Goal: Share content: Share content

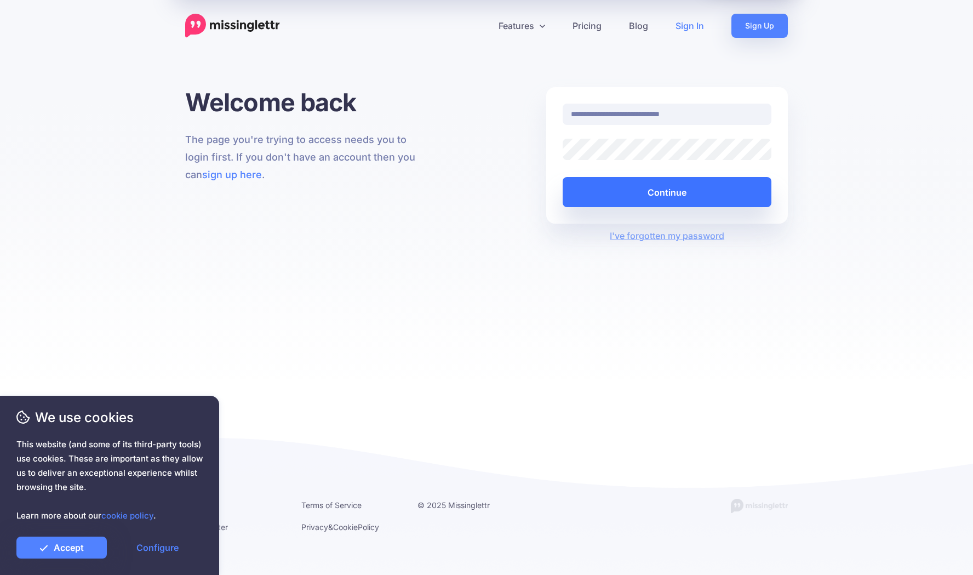
click at [667, 193] on button "Continue" at bounding box center [667, 192] width 209 height 30
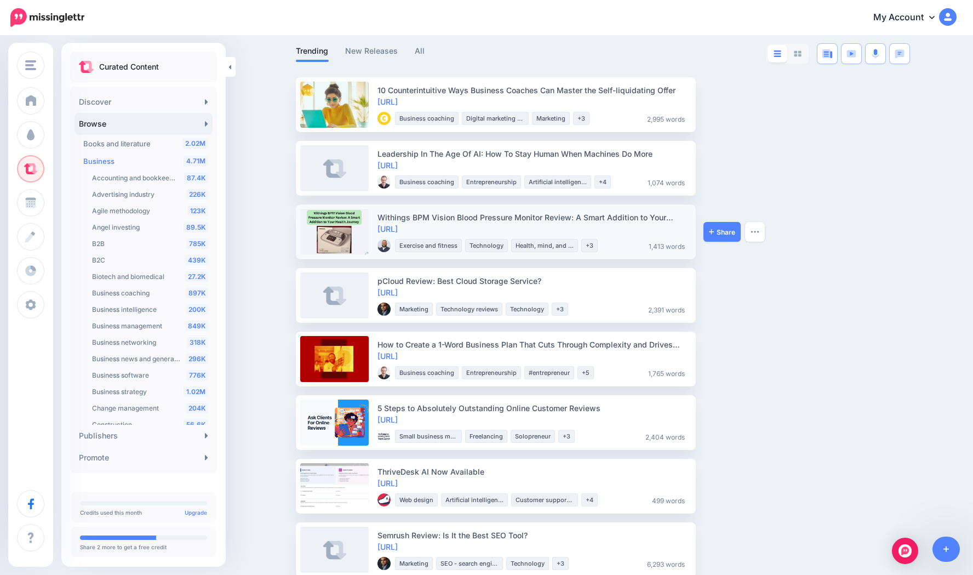
scroll to position [68, 0]
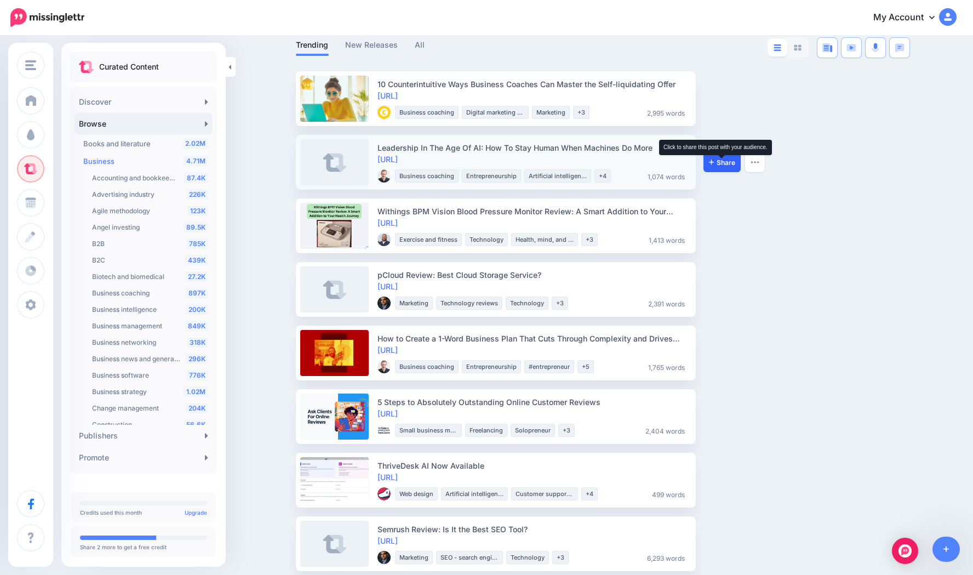
click at [719, 164] on span "Share" at bounding box center [722, 162] width 26 height 7
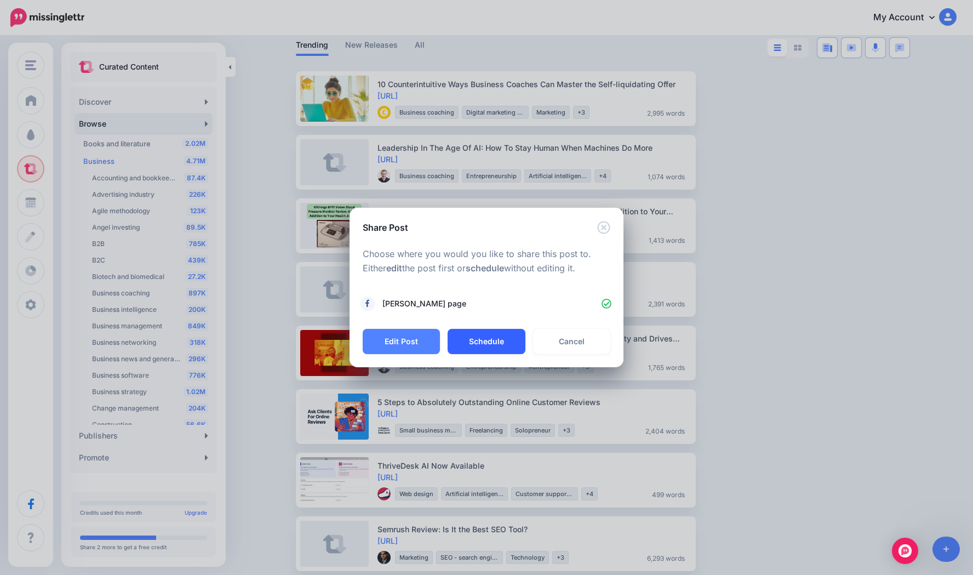
click at [481, 338] on button "Schedule" at bounding box center [485, 341] width 77 height 25
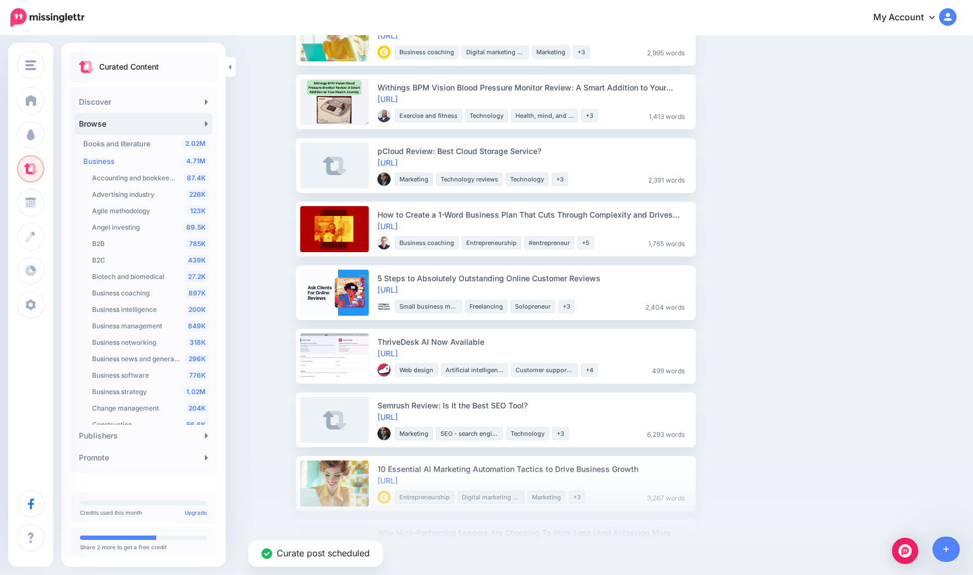
scroll to position [150, 0]
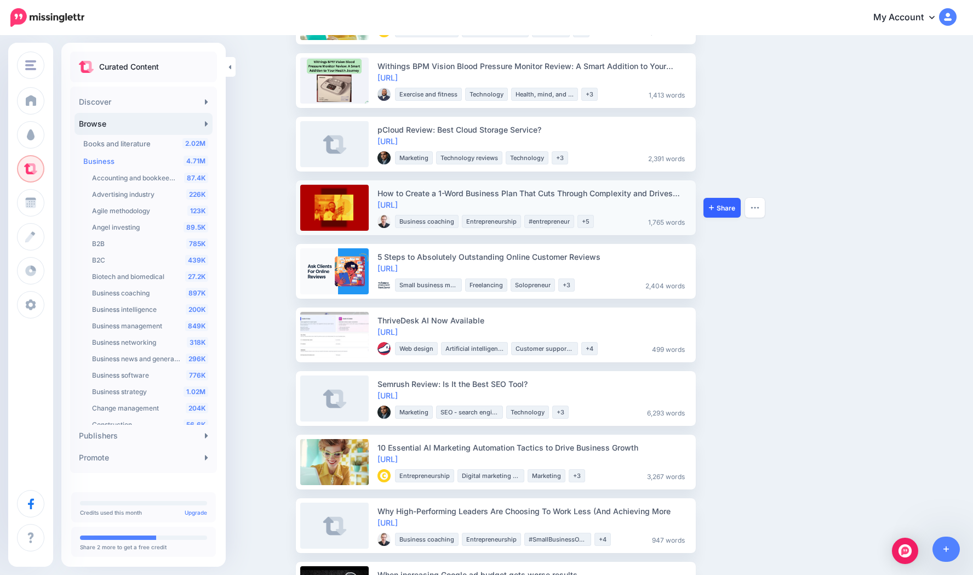
click at [713, 211] on link "Share" at bounding box center [721, 208] width 37 height 20
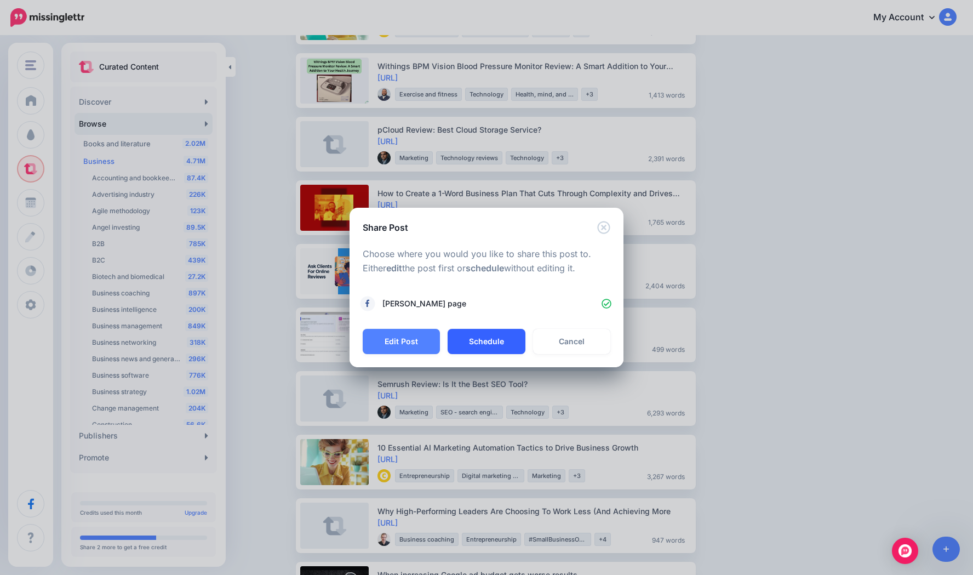
click at [494, 339] on button "Schedule" at bounding box center [485, 341] width 77 height 25
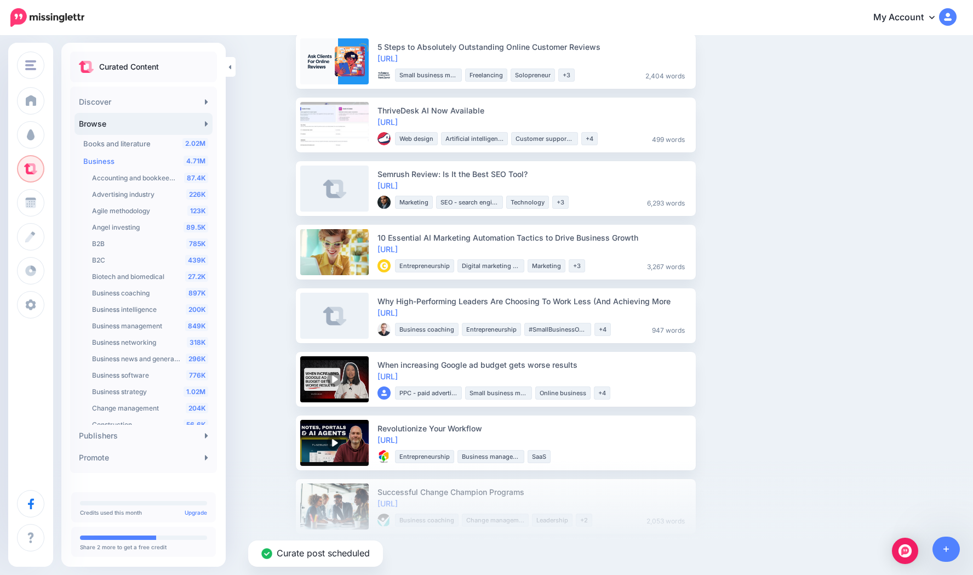
scroll to position [303, 0]
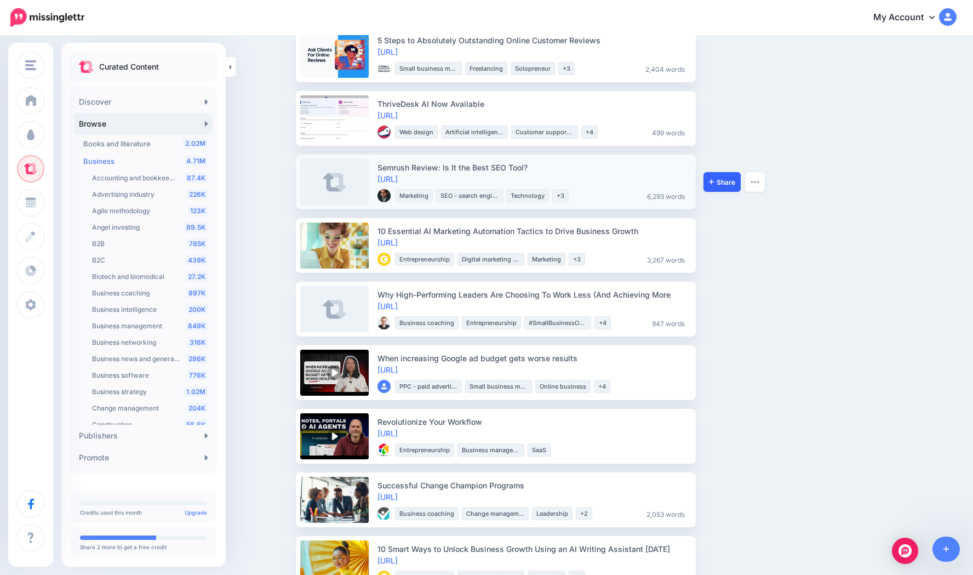
click at [718, 174] on link "Share" at bounding box center [721, 182] width 37 height 20
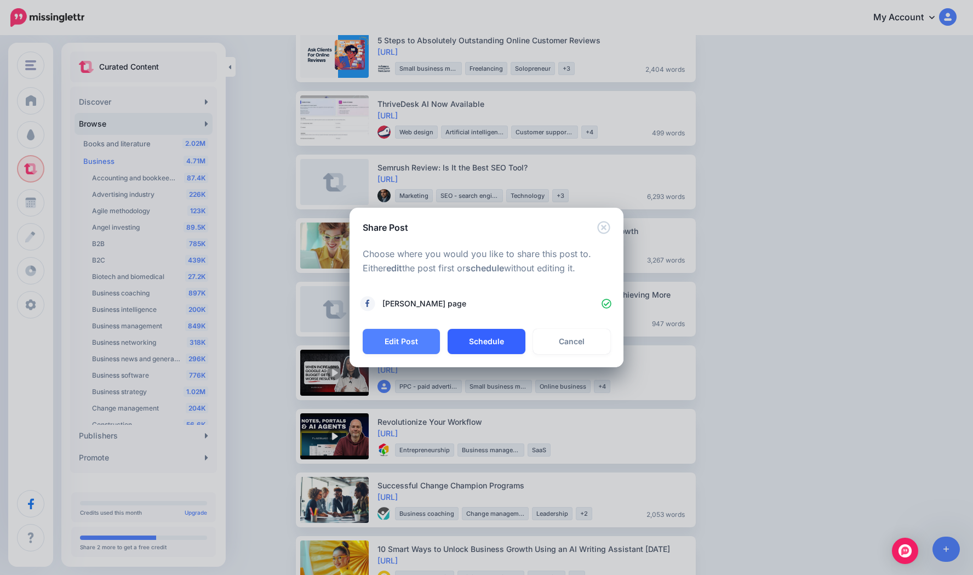
click at [490, 340] on button "Schedule" at bounding box center [485, 341] width 77 height 25
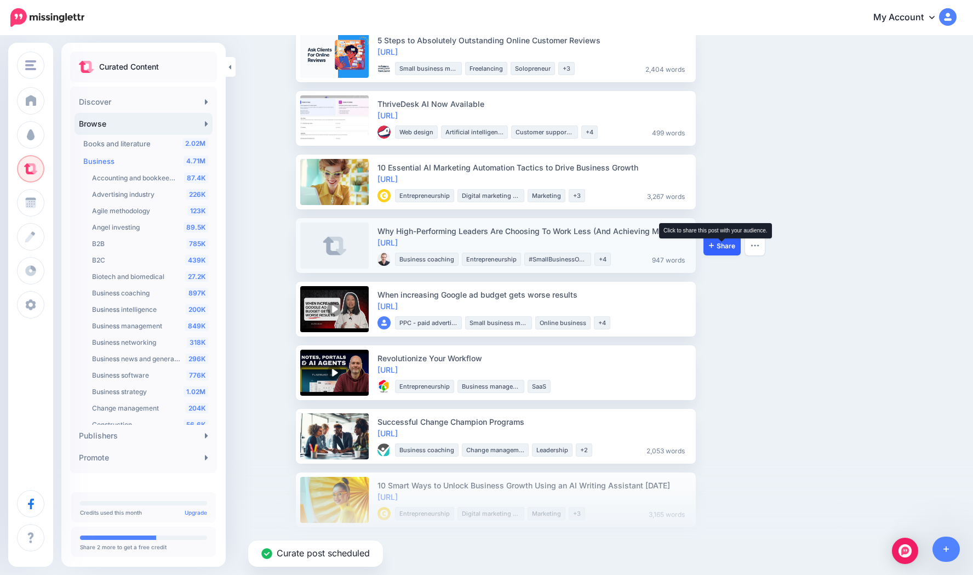
click at [719, 247] on span "Share" at bounding box center [722, 245] width 26 height 7
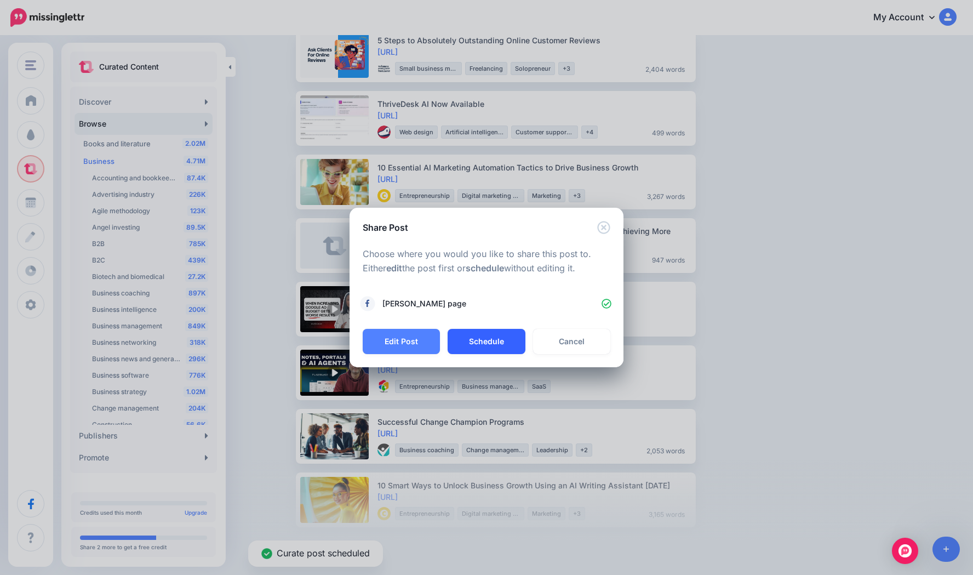
click at [493, 346] on button "Schedule" at bounding box center [485, 341] width 77 height 25
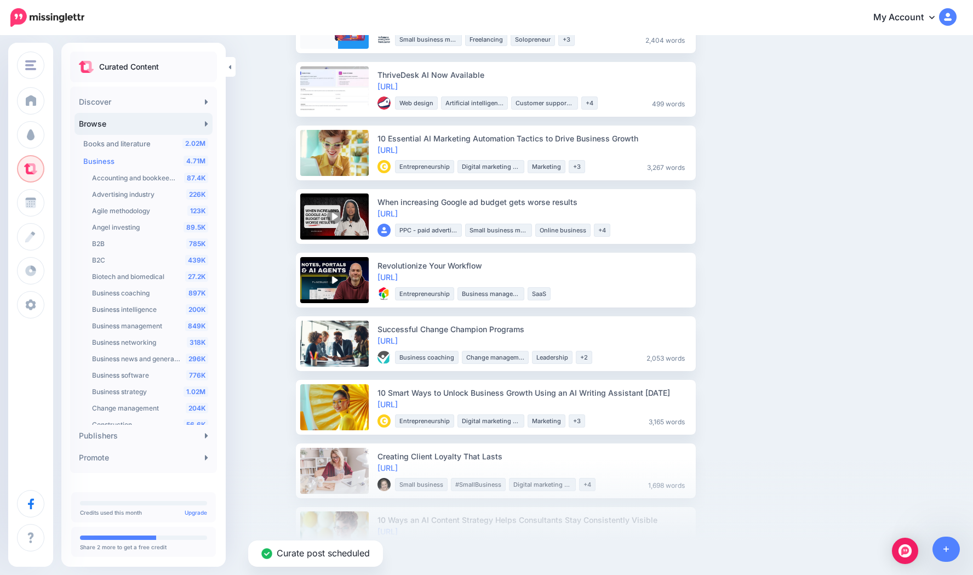
scroll to position [374, 0]
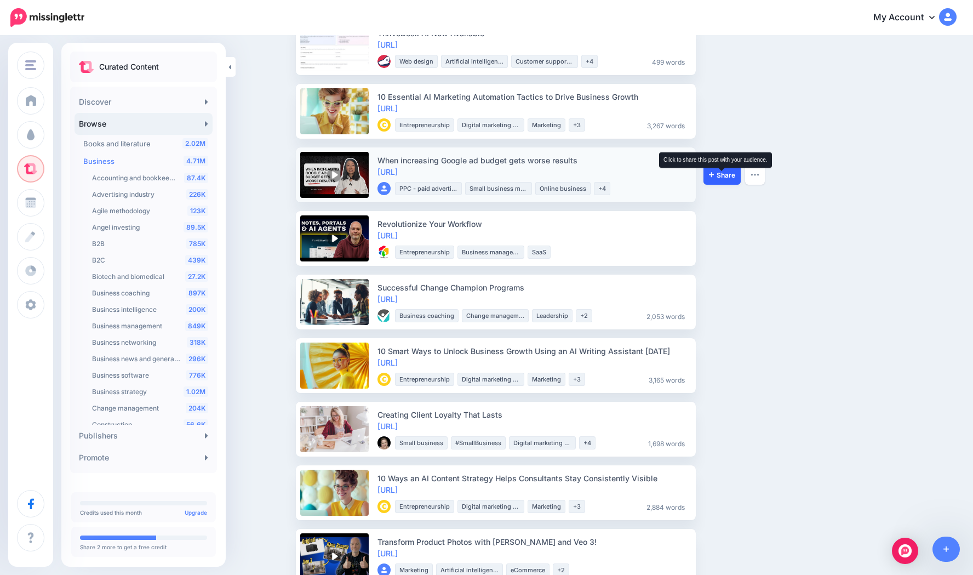
click at [714, 175] on span "Share" at bounding box center [722, 174] width 26 height 7
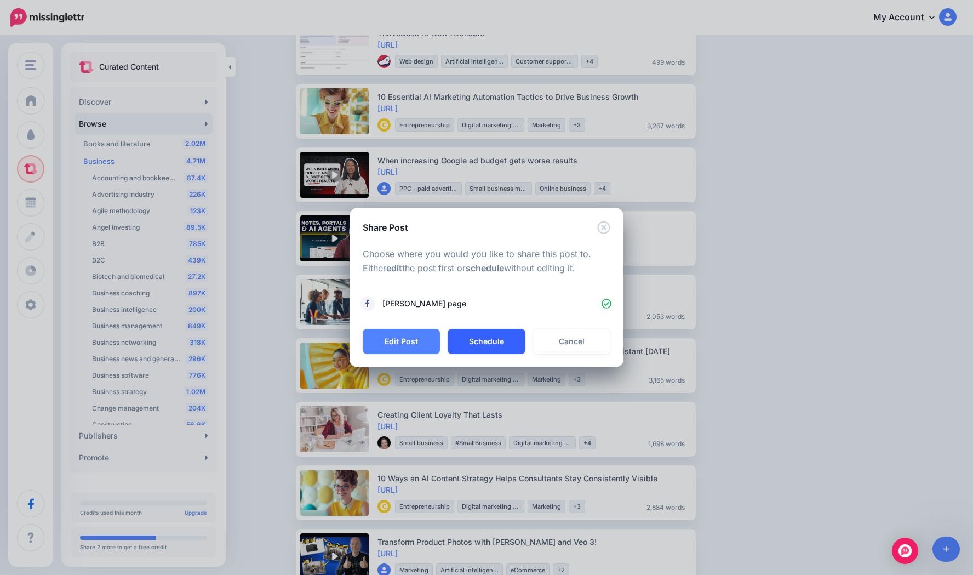
click at [493, 332] on button "Schedule" at bounding box center [485, 341] width 77 height 25
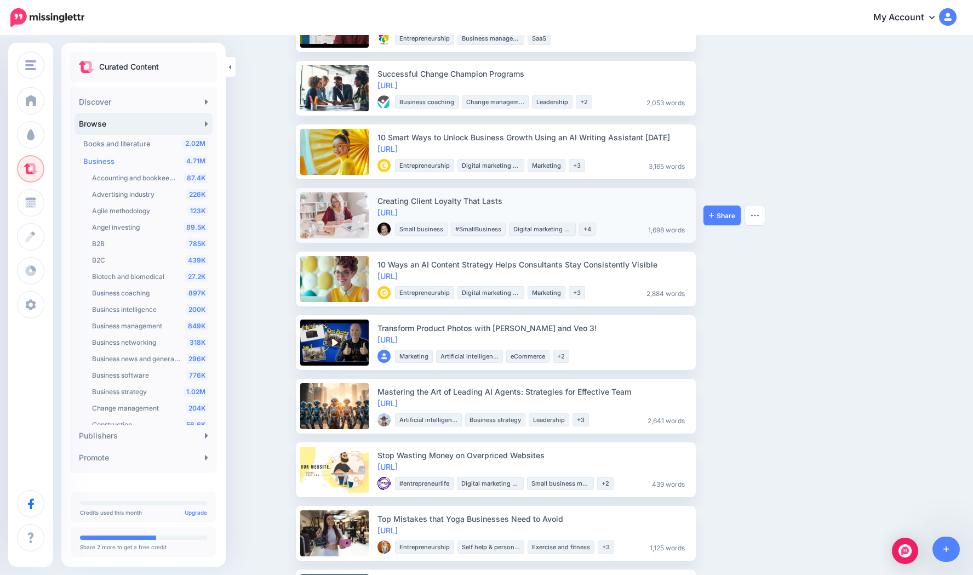
scroll to position [524, 0]
click at [715, 216] on span "Share" at bounding box center [722, 214] width 26 height 7
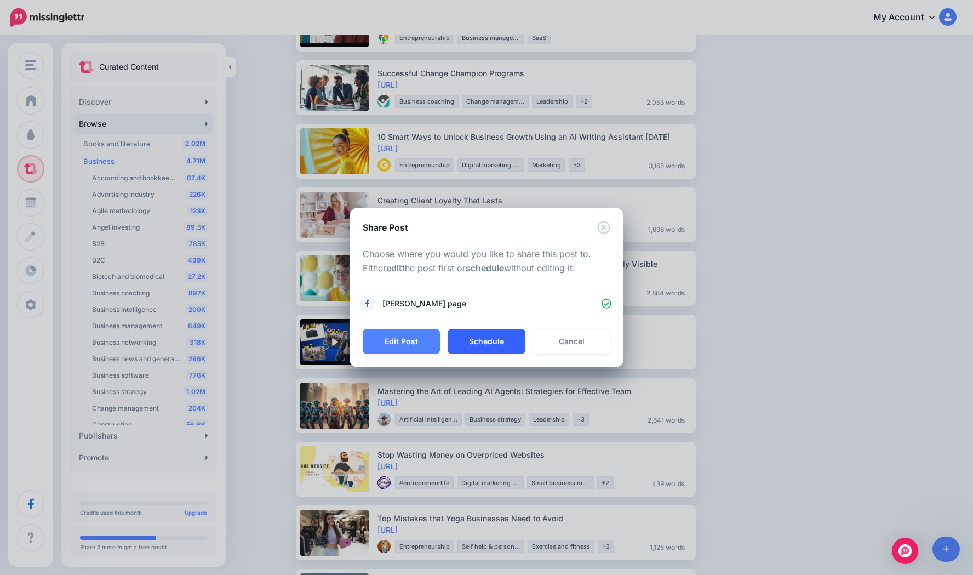
click at [498, 342] on button "Schedule" at bounding box center [485, 341] width 77 height 25
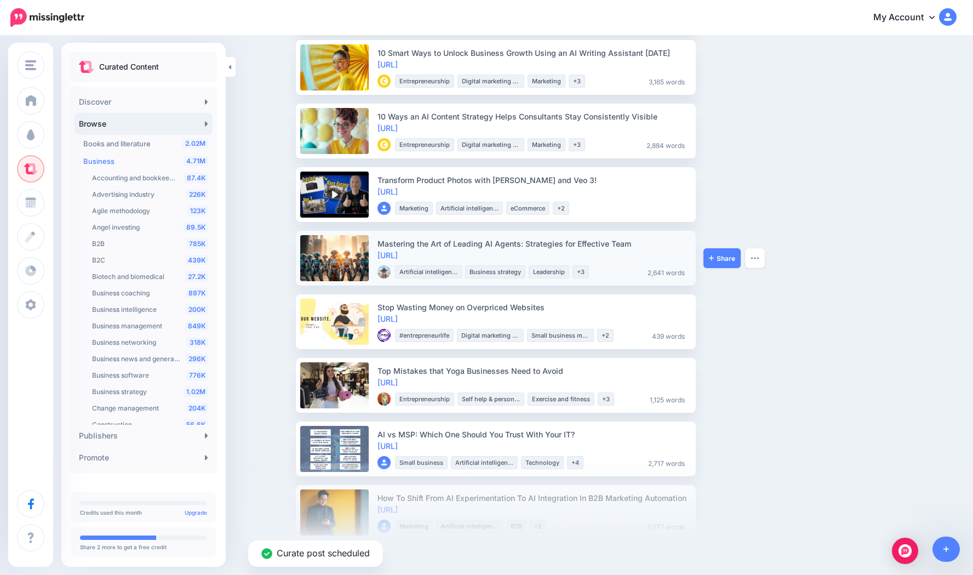
scroll to position [609, 0]
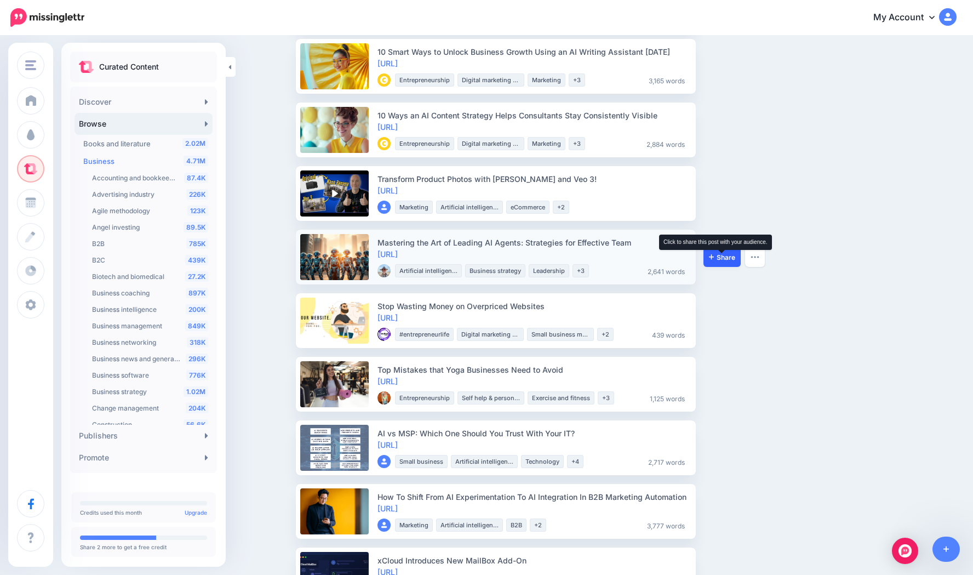
click at [719, 258] on span "Share" at bounding box center [722, 257] width 26 height 7
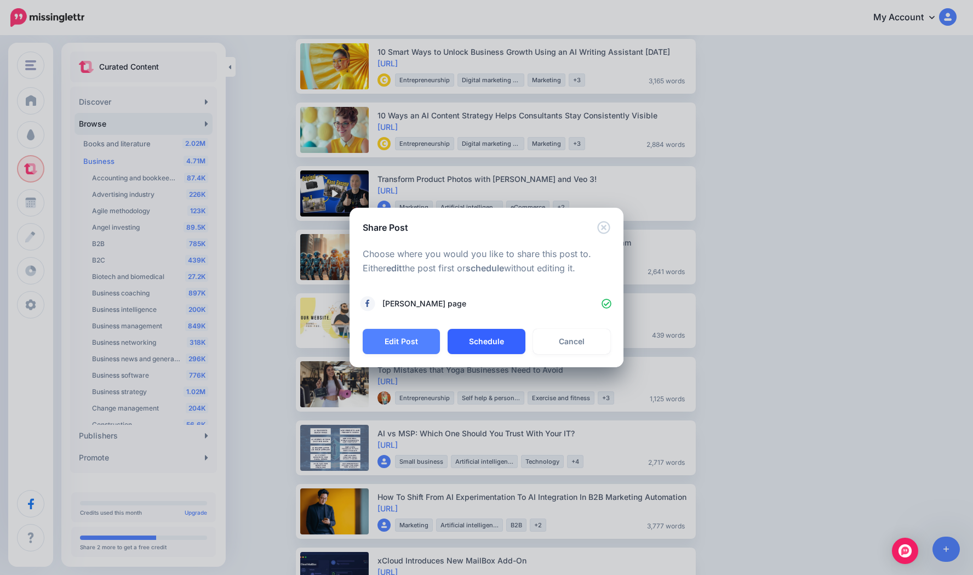
click at [490, 342] on button "Schedule" at bounding box center [485, 341] width 77 height 25
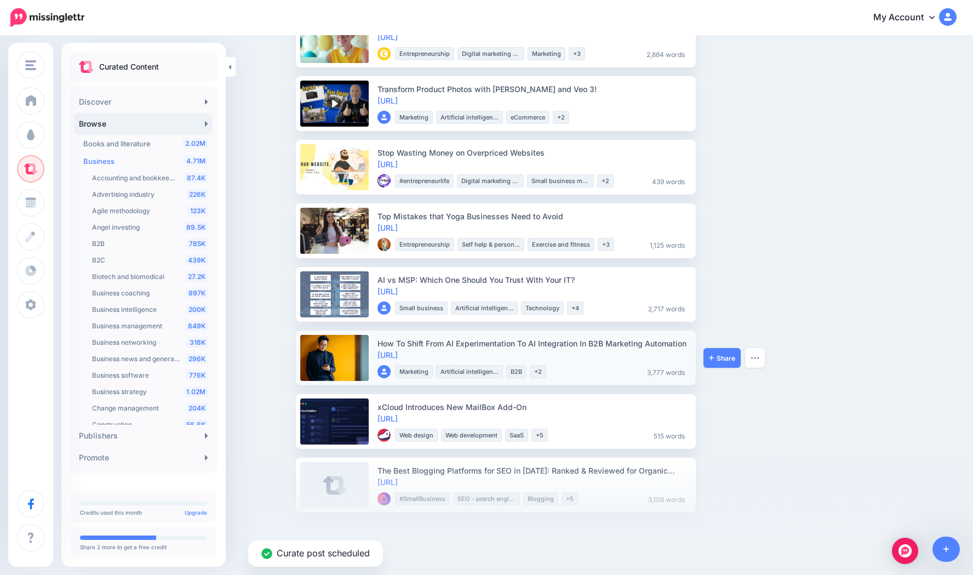
scroll to position [705, 0]
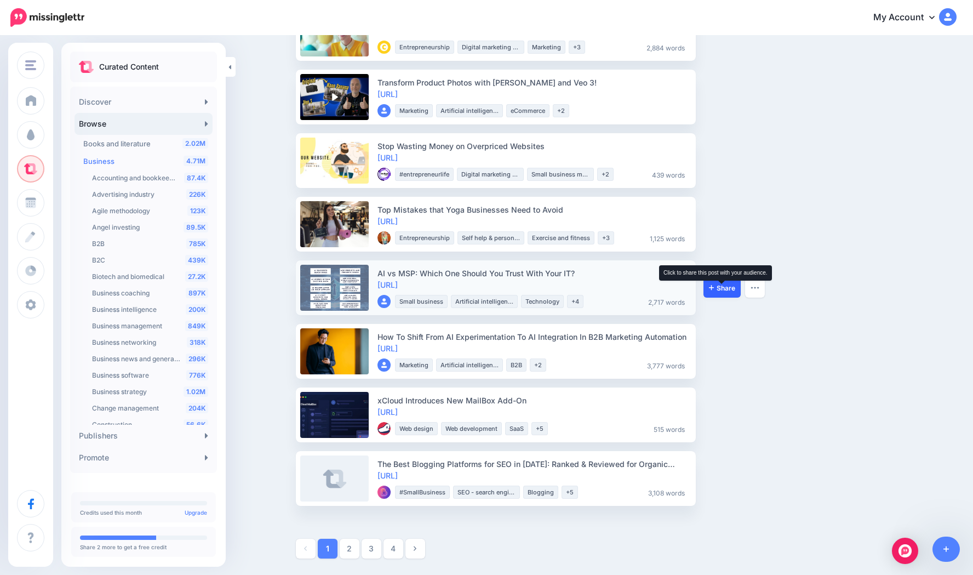
click at [727, 284] on span "Share" at bounding box center [722, 287] width 26 height 7
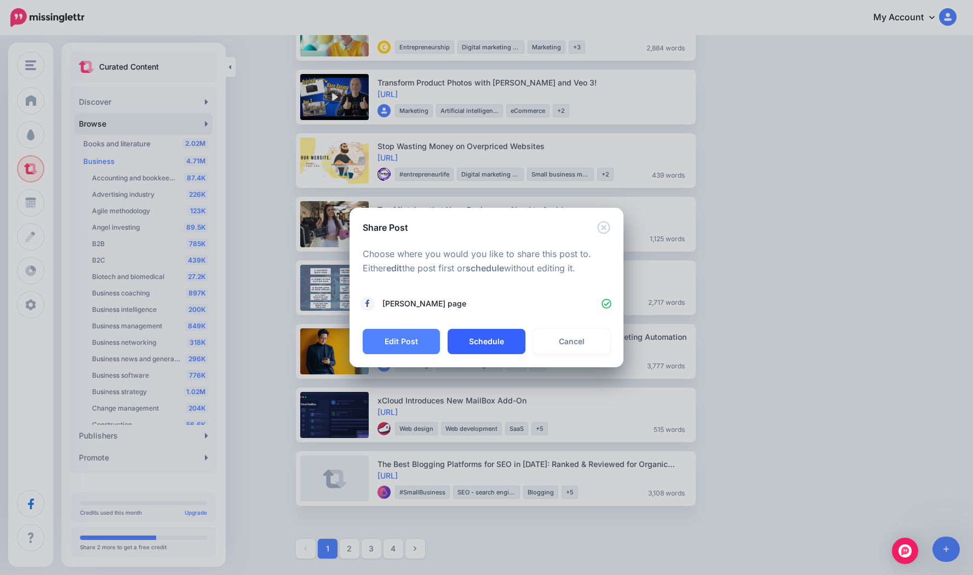
click at [489, 335] on button "Schedule" at bounding box center [485, 341] width 77 height 25
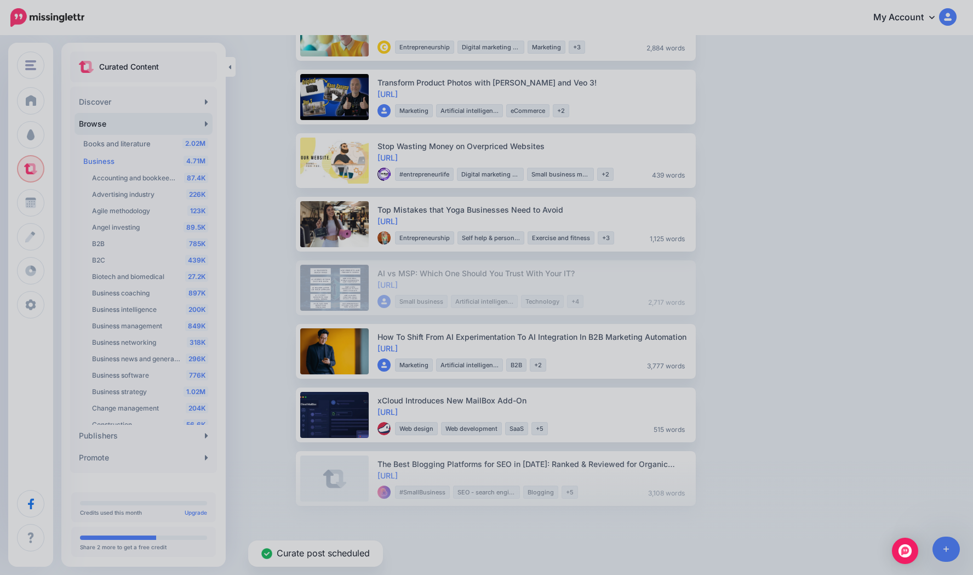
scroll to position [642, 0]
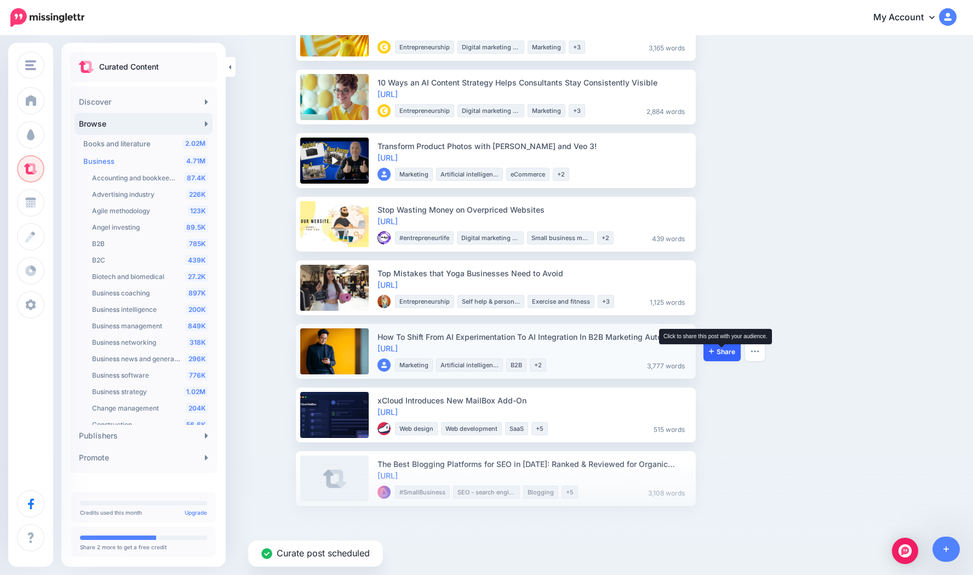
click at [718, 351] on span "Share" at bounding box center [722, 351] width 26 height 7
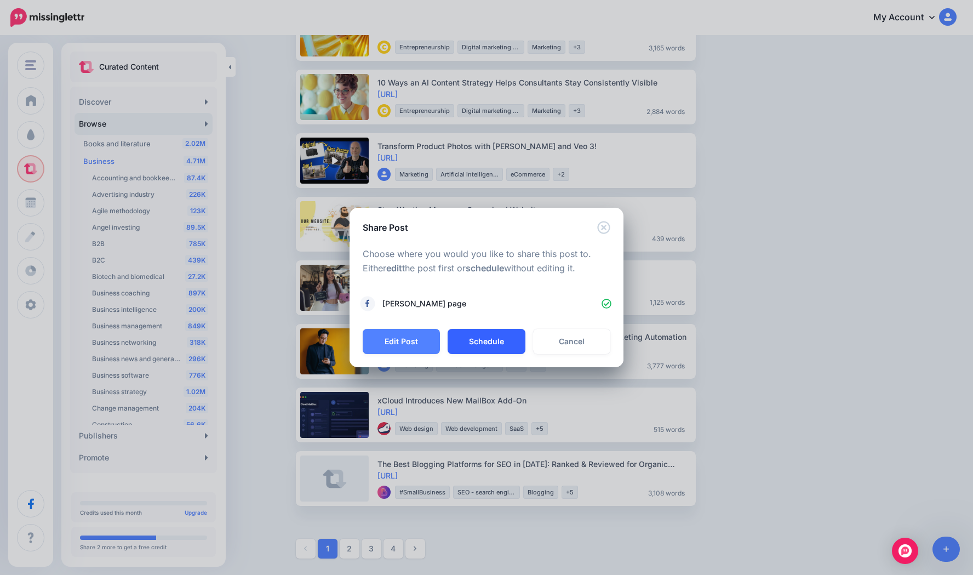
click at [502, 341] on button "Schedule" at bounding box center [485, 341] width 77 height 25
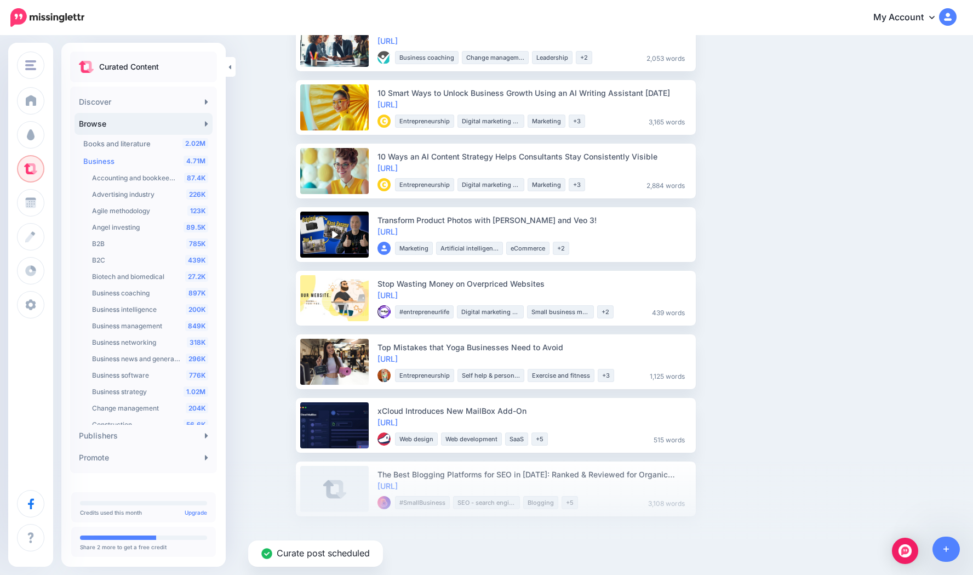
scroll to position [578, 0]
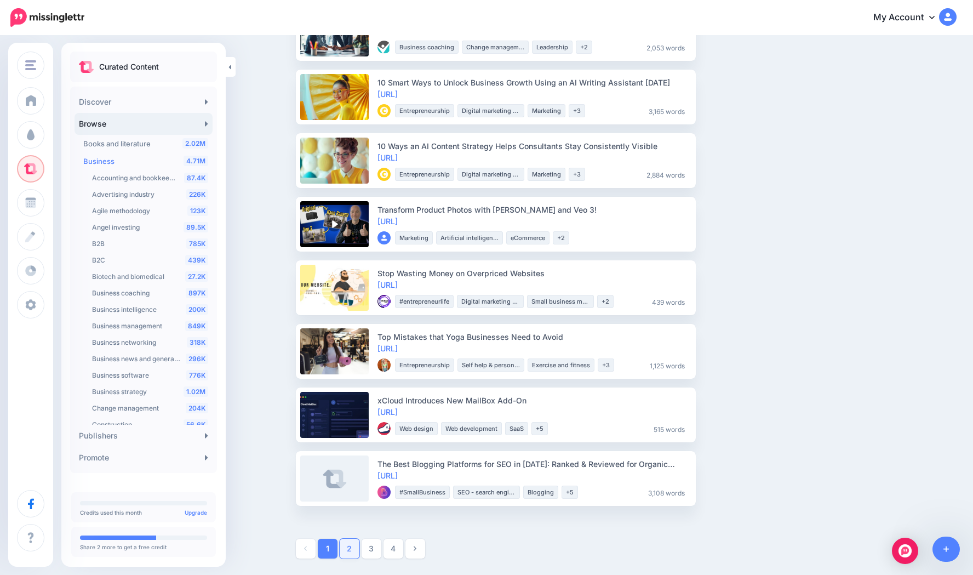
click at [348, 549] on link "2" at bounding box center [350, 548] width 20 height 20
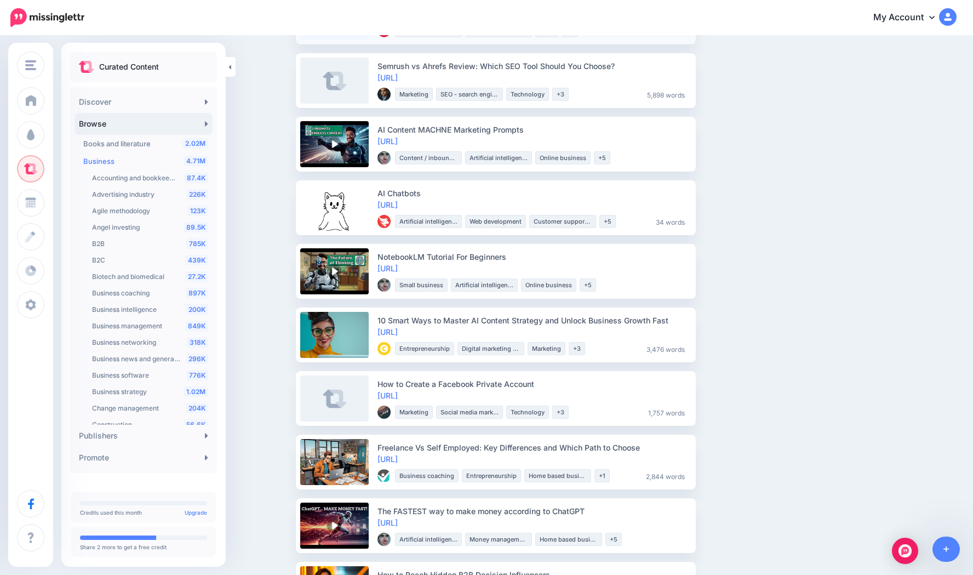
scroll to position [406, 0]
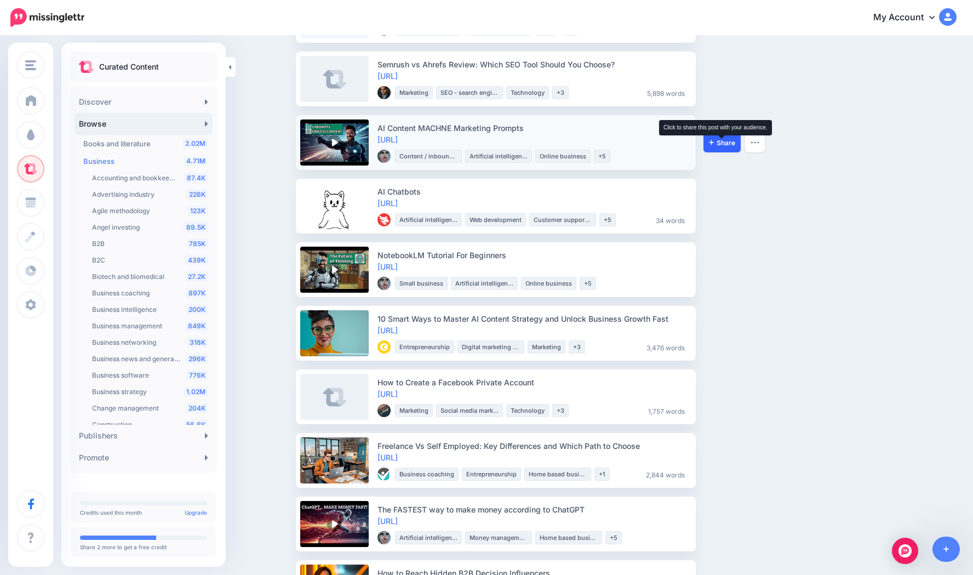
click at [713, 139] on icon at bounding box center [711, 142] width 5 height 7
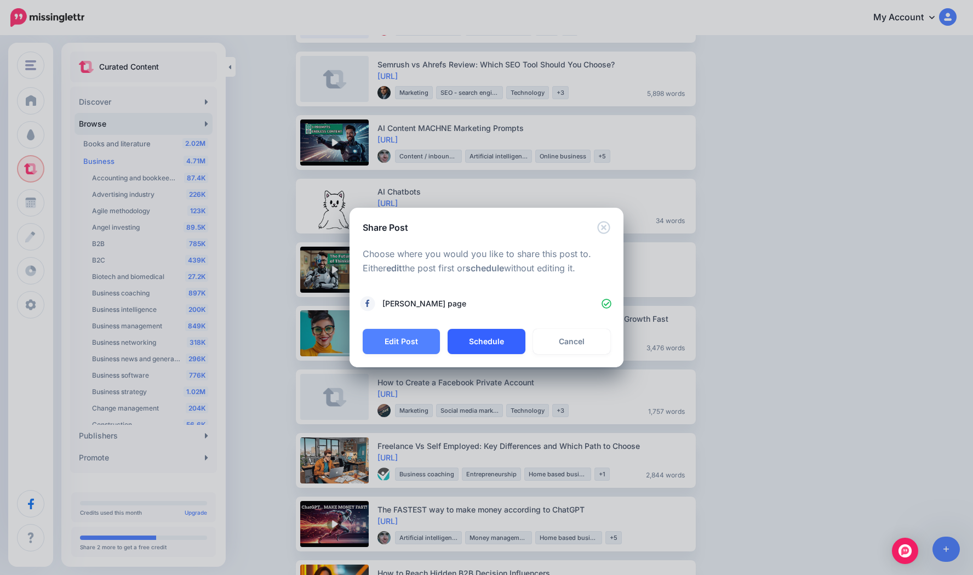
click at [487, 340] on button "Schedule" at bounding box center [485, 341] width 77 height 25
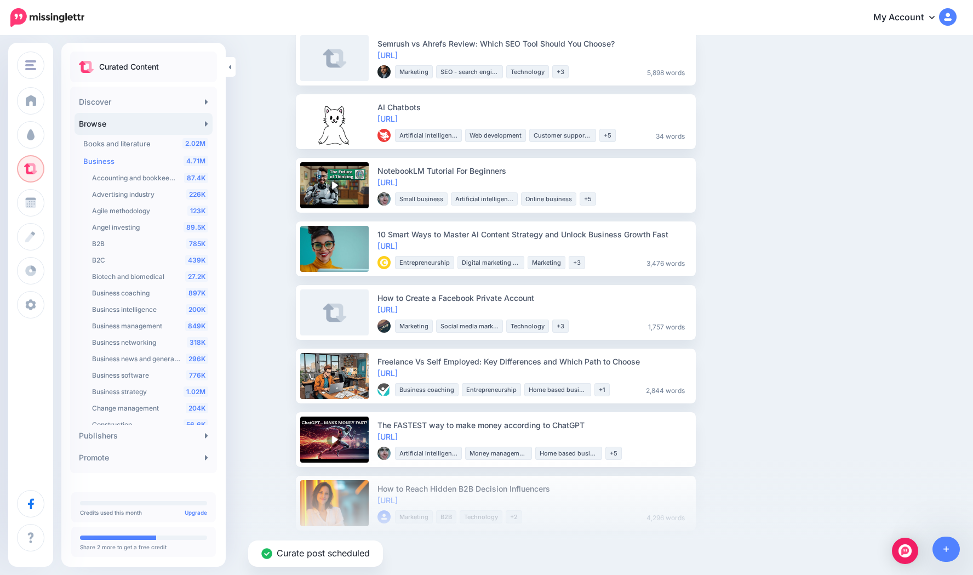
scroll to position [430, 0]
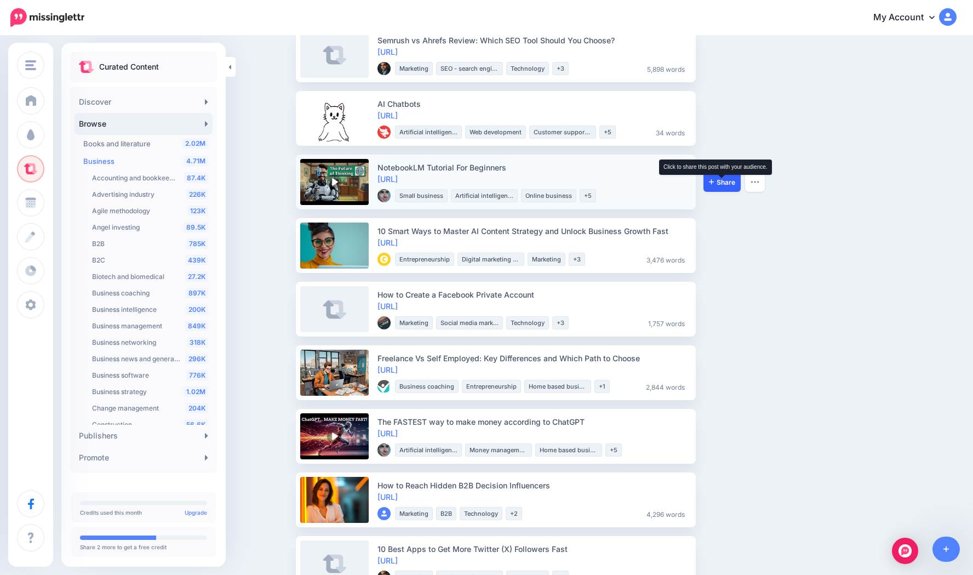
click at [730, 179] on span "Share" at bounding box center [722, 182] width 26 height 7
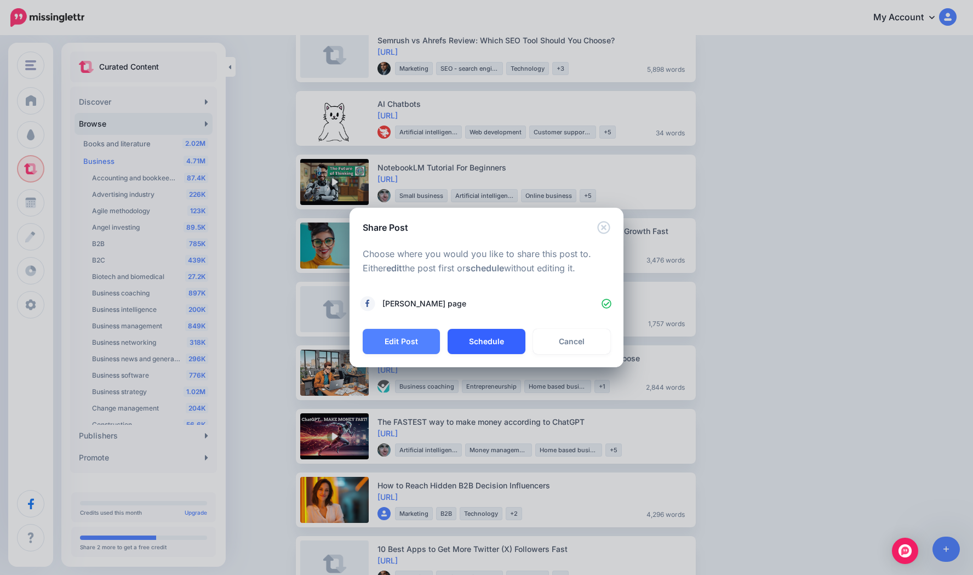
click at [494, 342] on button "Schedule" at bounding box center [485, 341] width 77 height 25
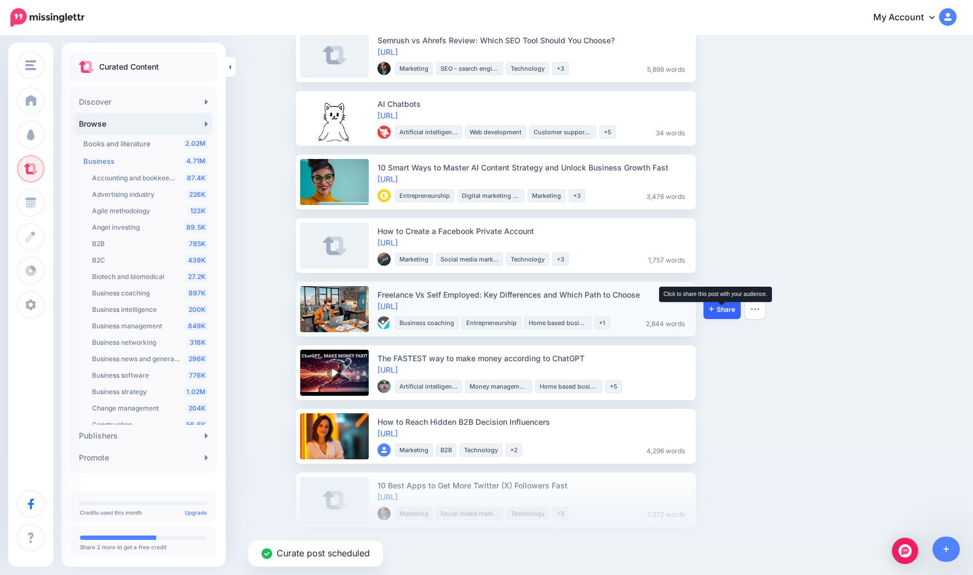
click at [722, 309] on span "Share" at bounding box center [722, 309] width 26 height 7
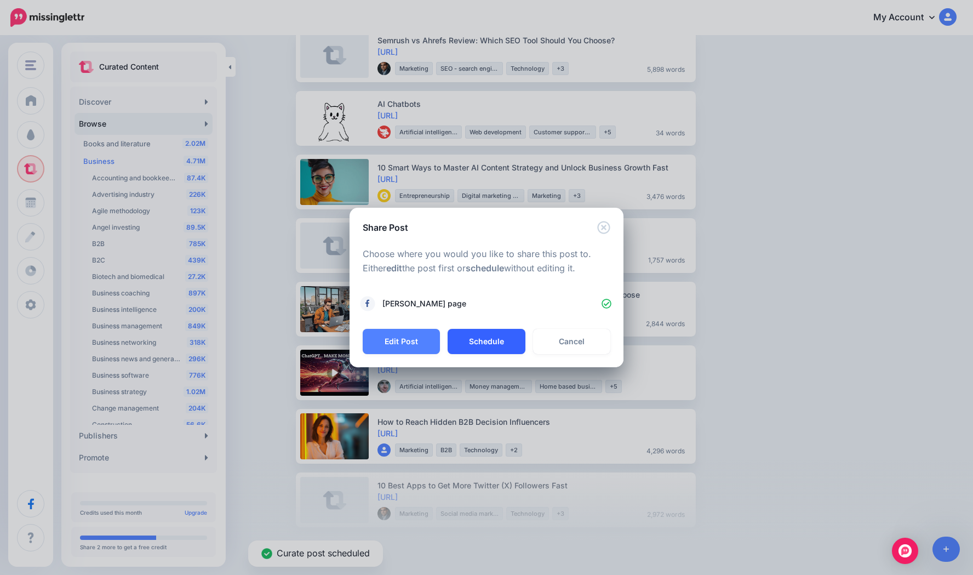
click at [485, 343] on button "Schedule" at bounding box center [485, 341] width 77 height 25
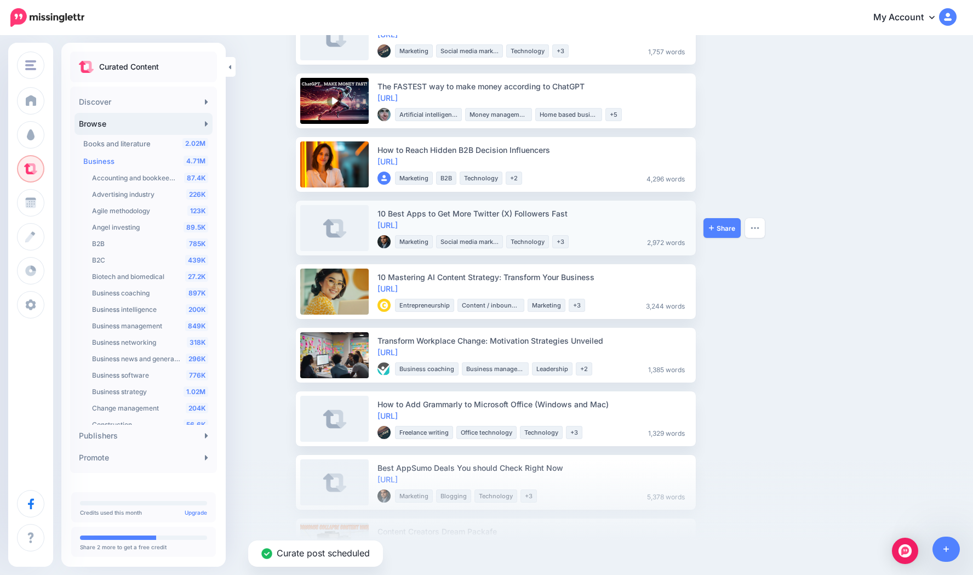
scroll to position [639, 0]
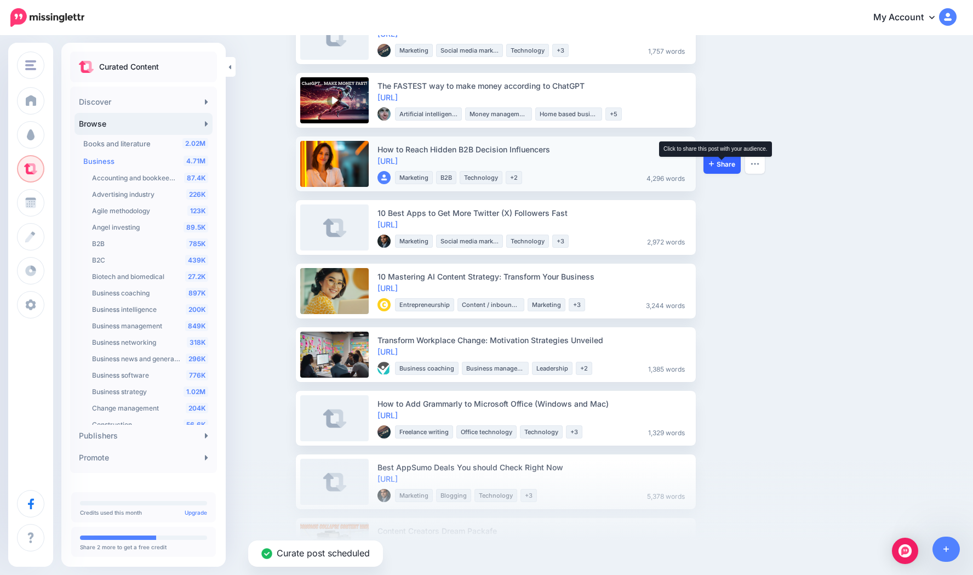
click at [723, 164] on span "Share" at bounding box center [722, 163] width 26 height 7
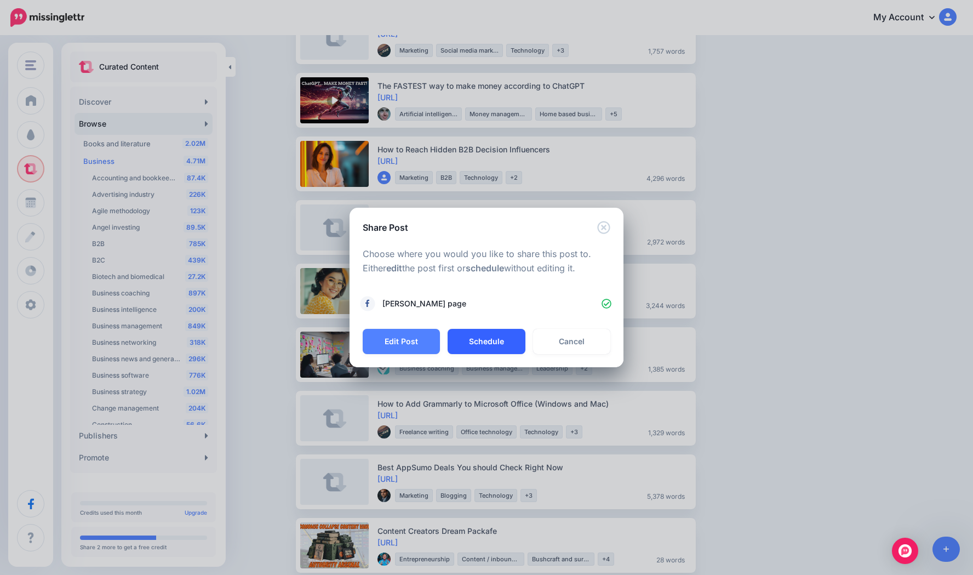
click at [500, 346] on button "Schedule" at bounding box center [485, 341] width 77 height 25
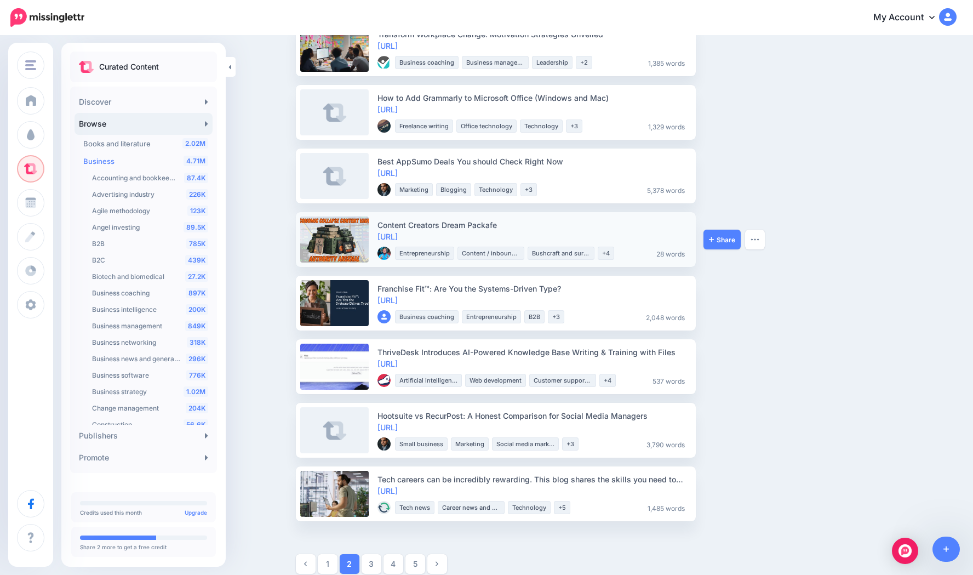
scroll to position [896, 0]
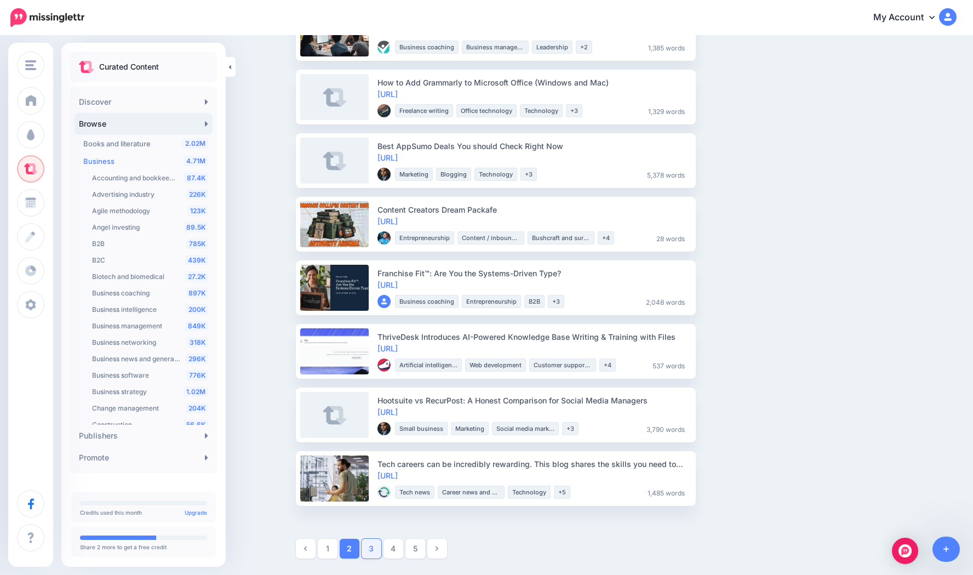
click at [369, 544] on link "3" at bounding box center [371, 548] width 20 height 20
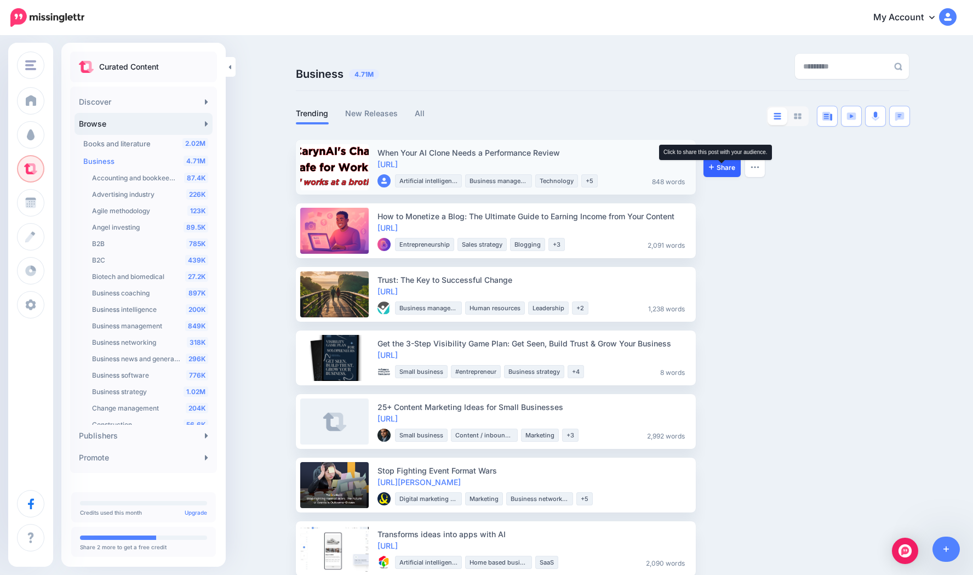
click at [717, 164] on span "Share" at bounding box center [722, 167] width 26 height 7
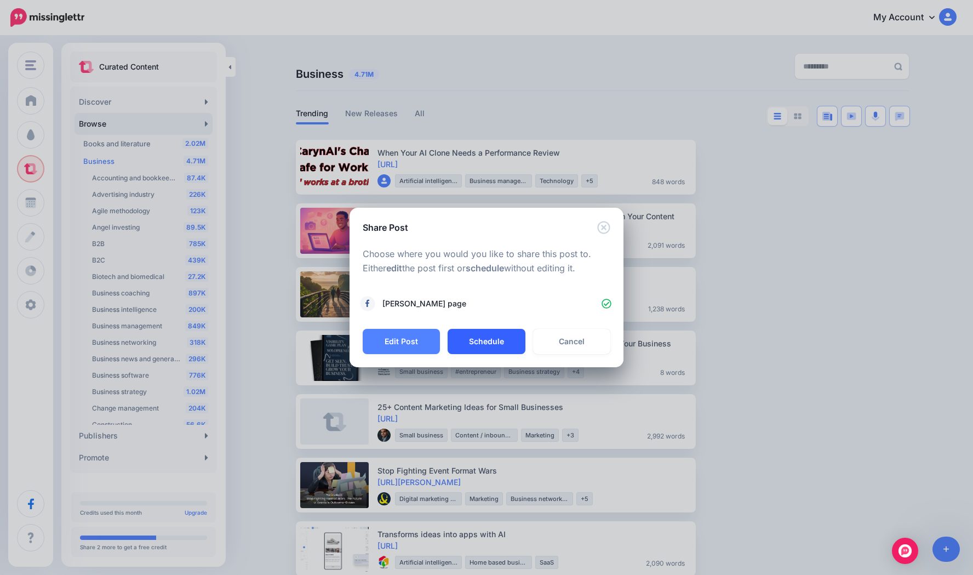
click at [482, 342] on button "Schedule" at bounding box center [485, 341] width 77 height 25
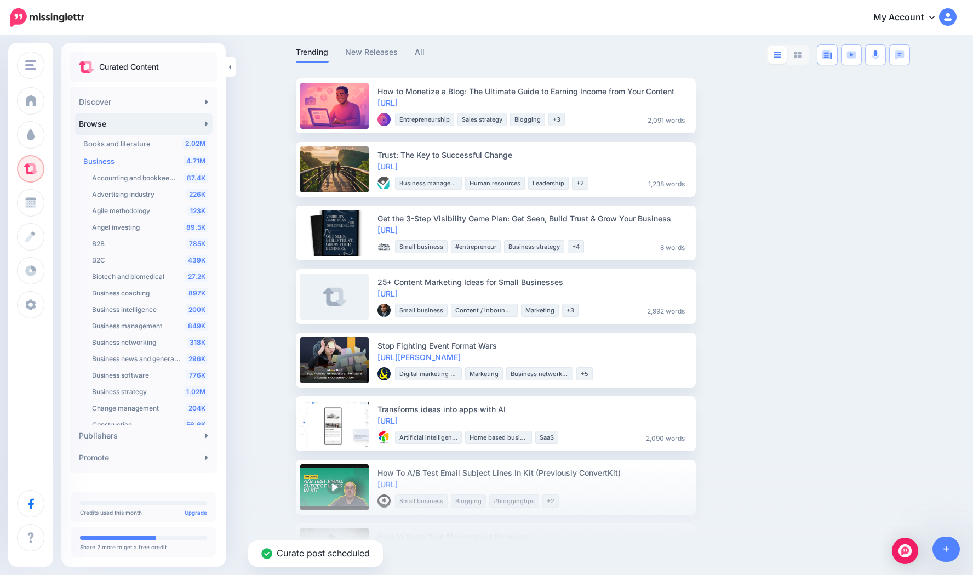
scroll to position [64, 0]
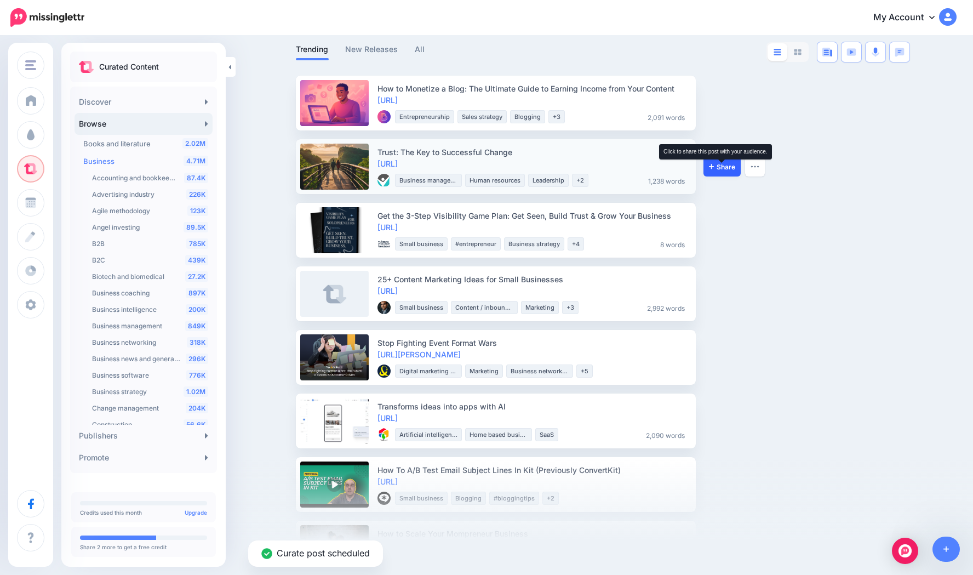
click at [715, 164] on span "Share" at bounding box center [722, 166] width 26 height 7
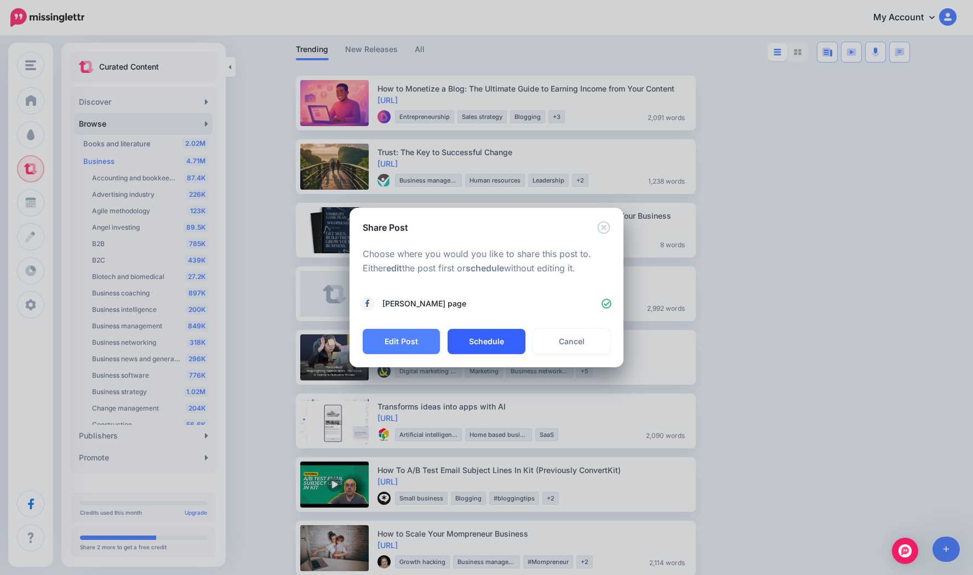
click at [464, 341] on button "Schedule" at bounding box center [485, 341] width 77 height 25
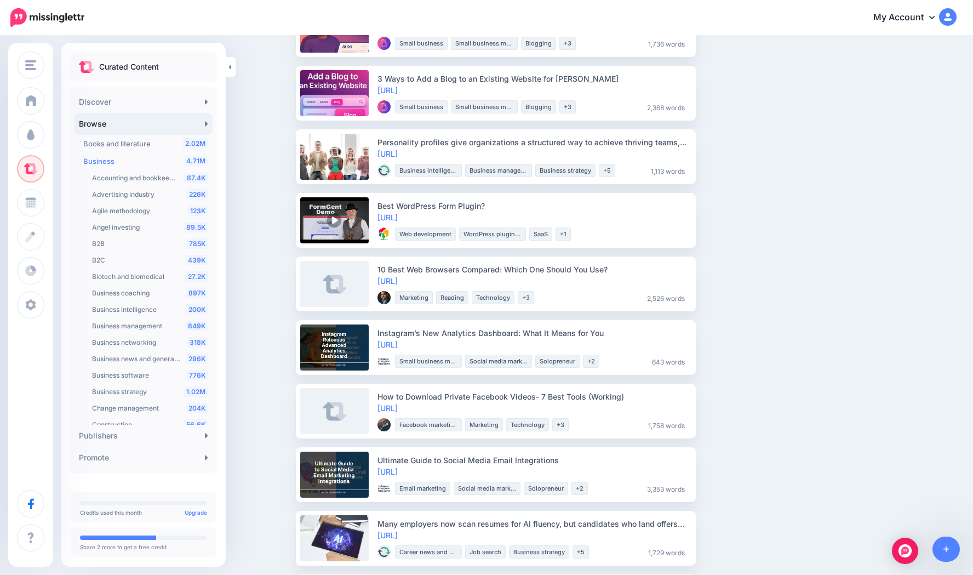
scroll to position [836, 0]
click at [726, 155] on span "Share" at bounding box center [722, 157] width 26 height 7
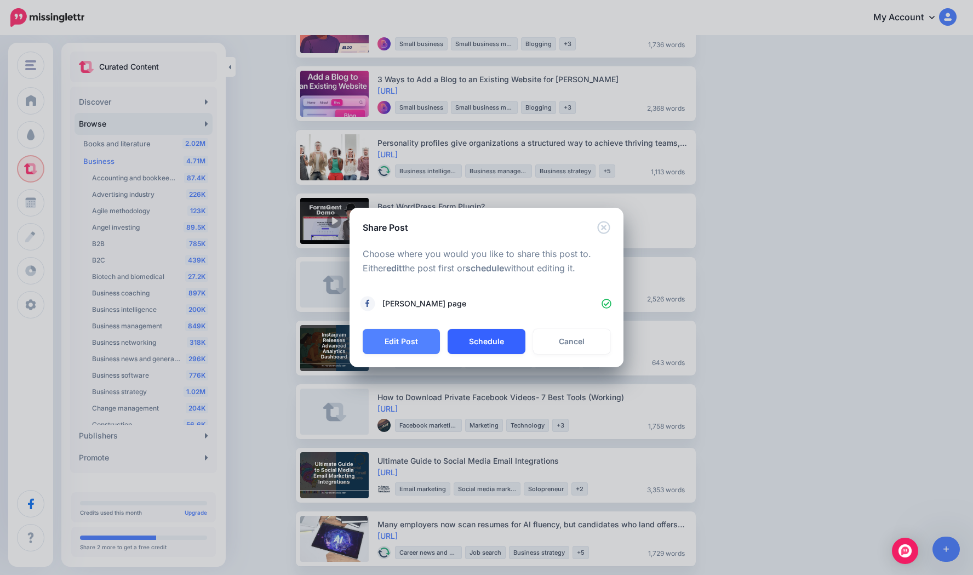
click at [493, 340] on button "Schedule" at bounding box center [485, 341] width 77 height 25
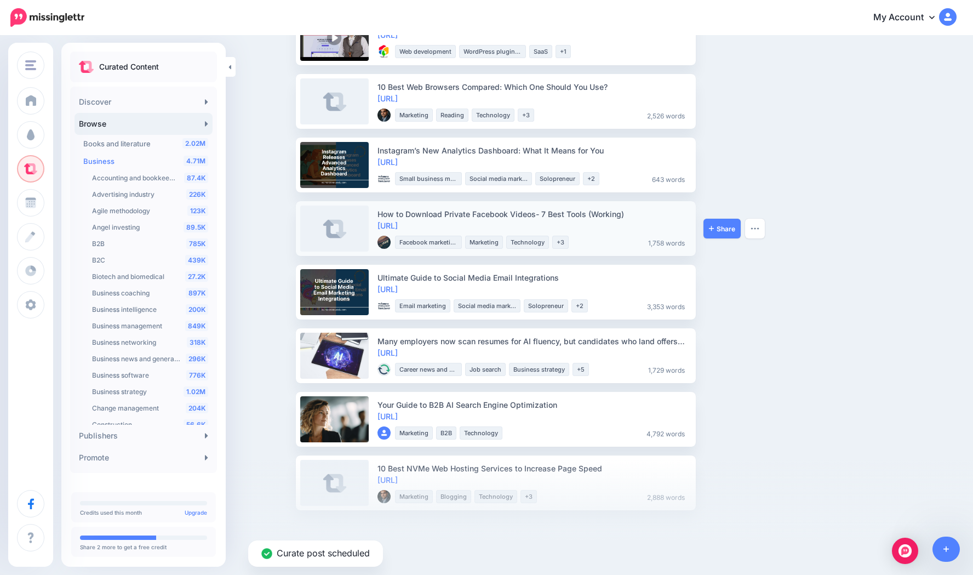
scroll to position [960, 0]
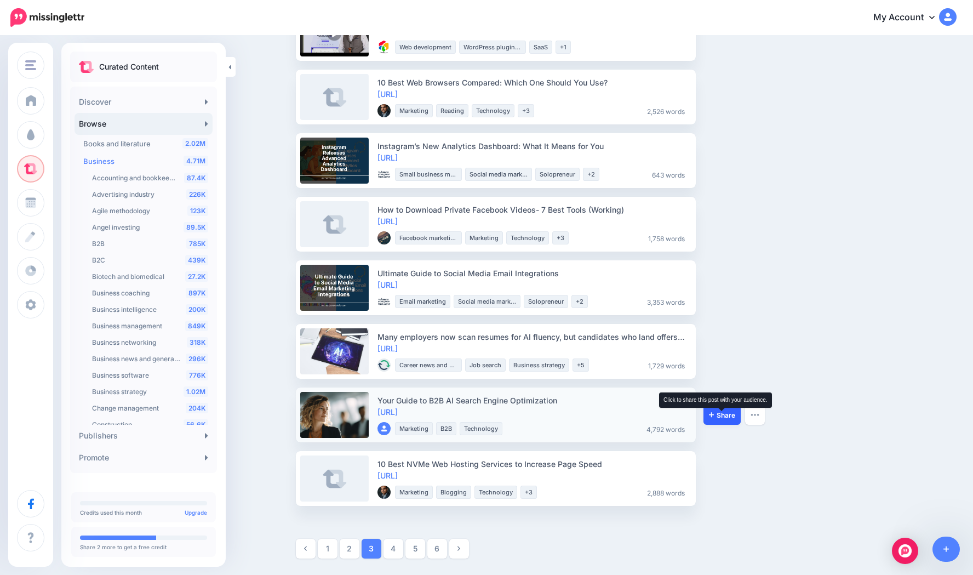
click at [720, 417] on span "Share" at bounding box center [722, 414] width 26 height 7
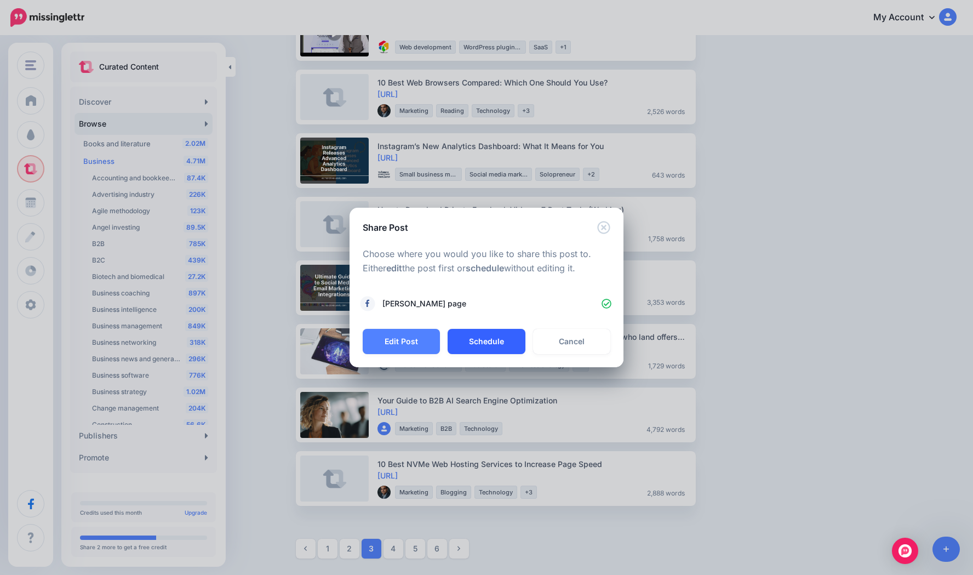
click at [491, 343] on button "Schedule" at bounding box center [485, 341] width 77 height 25
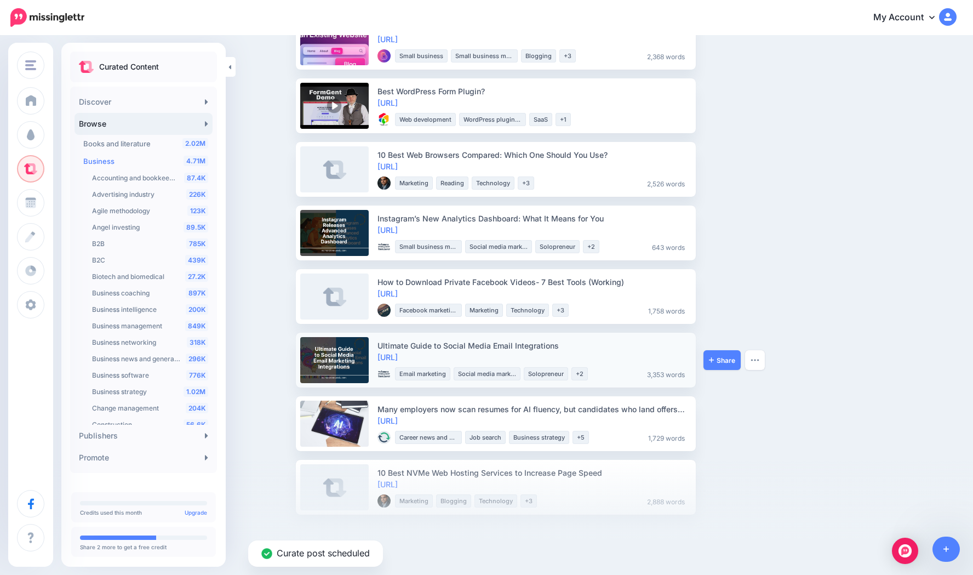
scroll to position [896, 0]
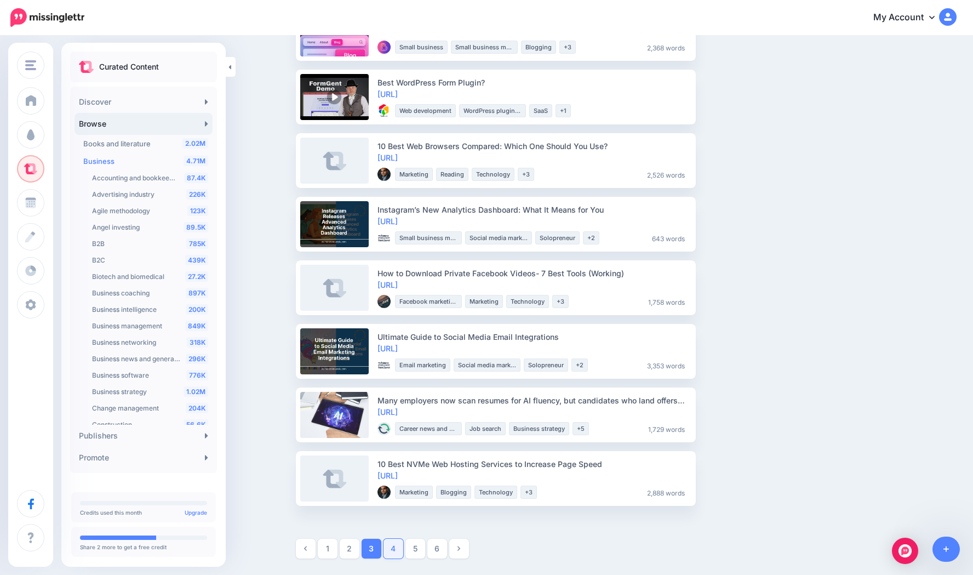
click at [391, 550] on link "4" at bounding box center [393, 548] width 20 height 20
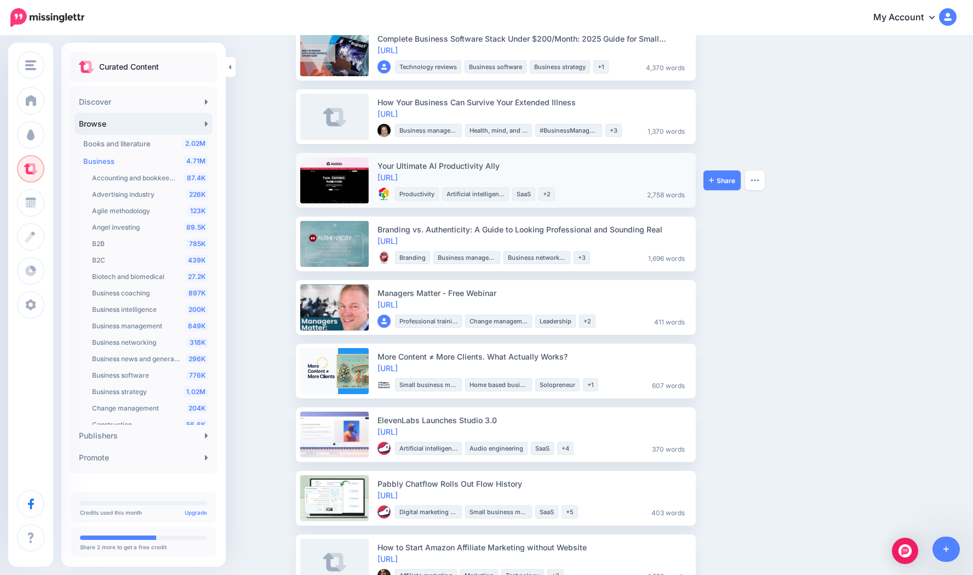
scroll to position [520, 0]
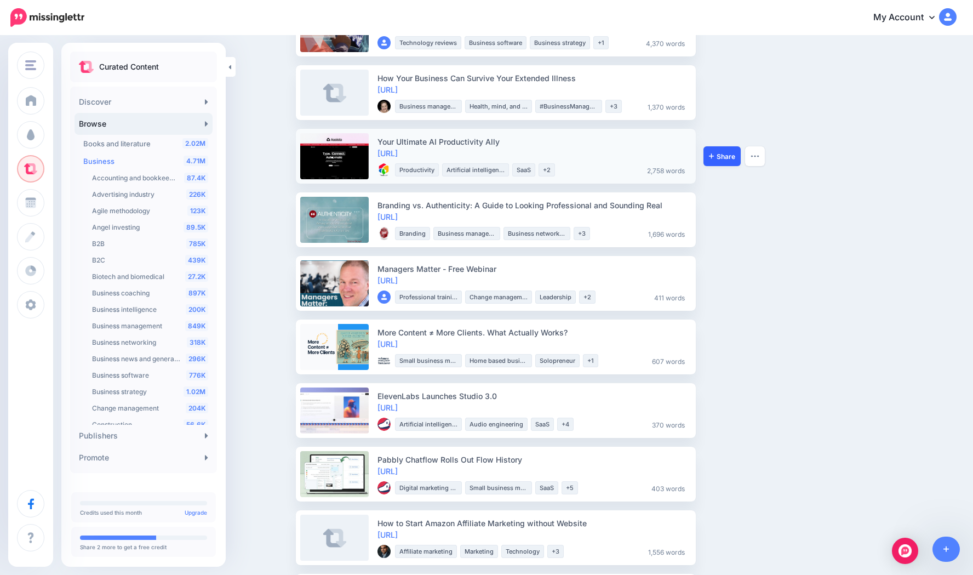
click at [712, 160] on link "Share" at bounding box center [721, 156] width 37 height 20
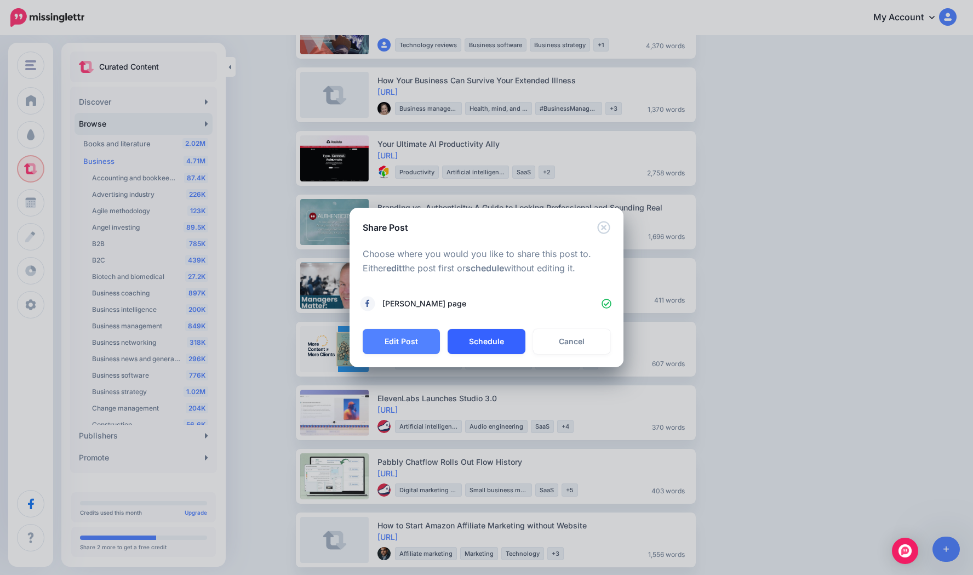
click at [494, 339] on button "Schedule" at bounding box center [485, 341] width 77 height 25
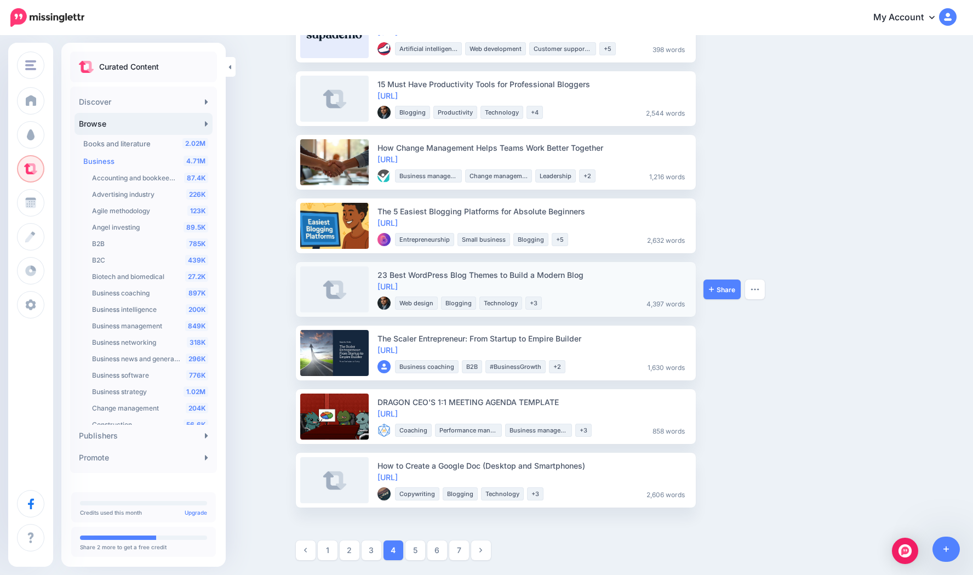
scroll to position [1087, 0]
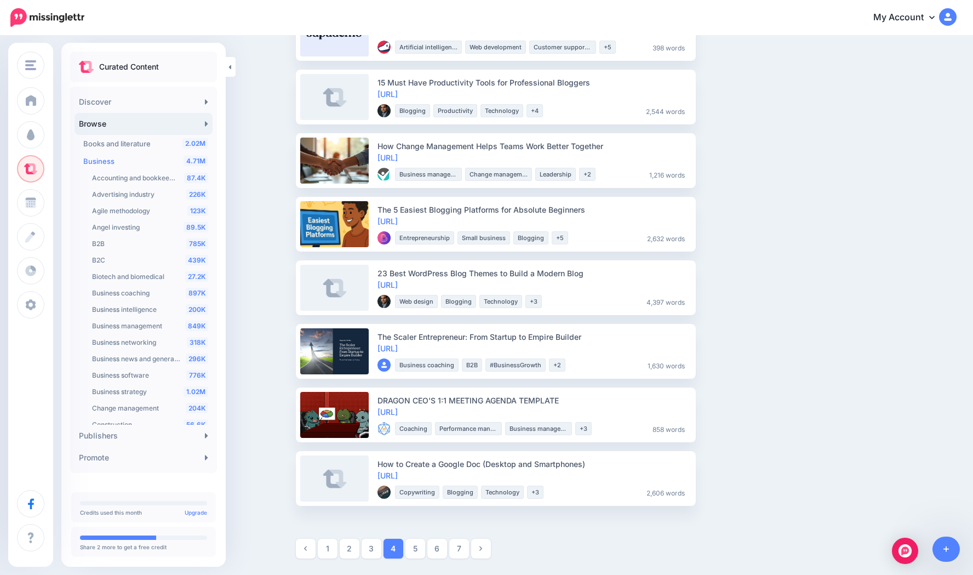
click at [414, 550] on link "5" at bounding box center [415, 548] width 20 height 20
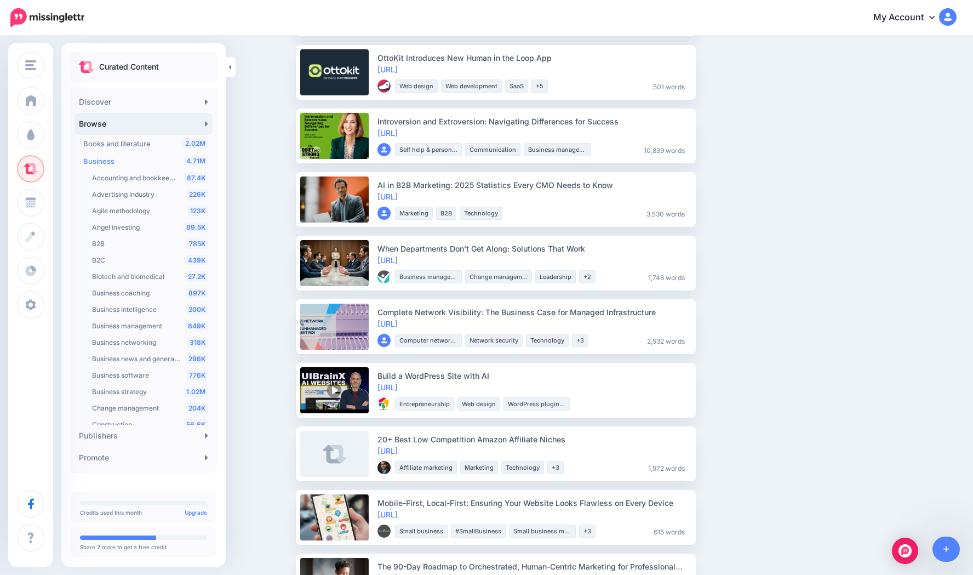
scroll to position [542, 0]
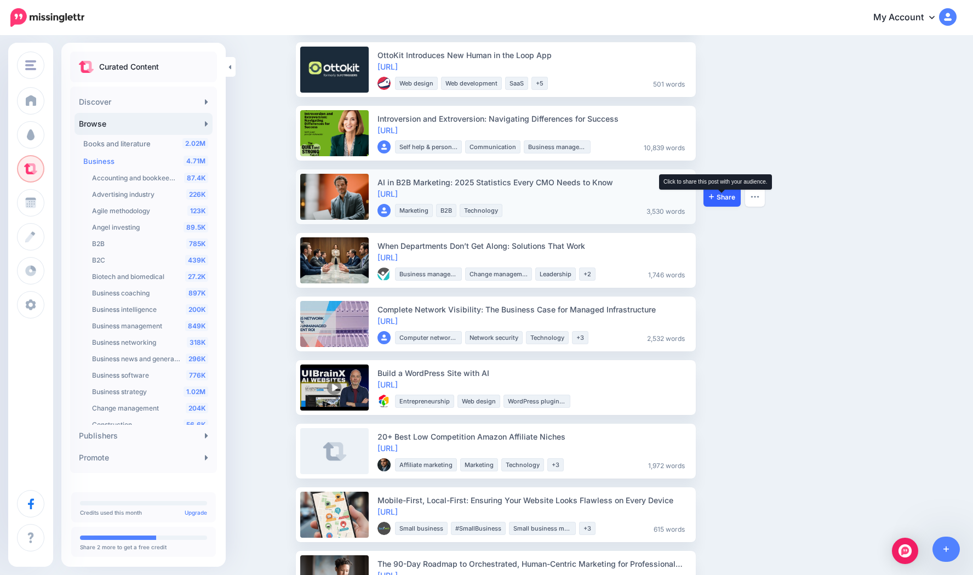
click at [721, 197] on span "Share" at bounding box center [722, 196] width 26 height 7
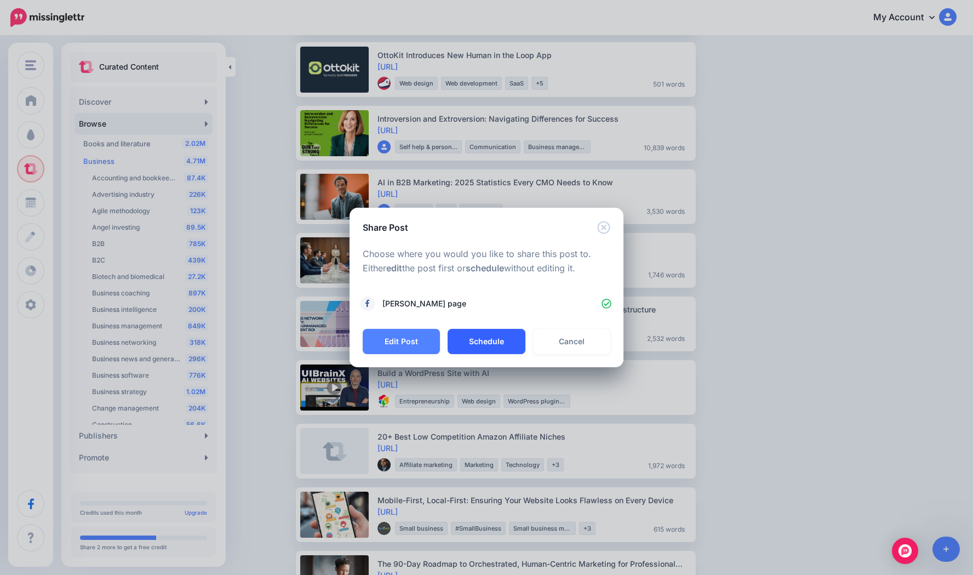
click at [490, 342] on button "Schedule" at bounding box center [485, 341] width 77 height 25
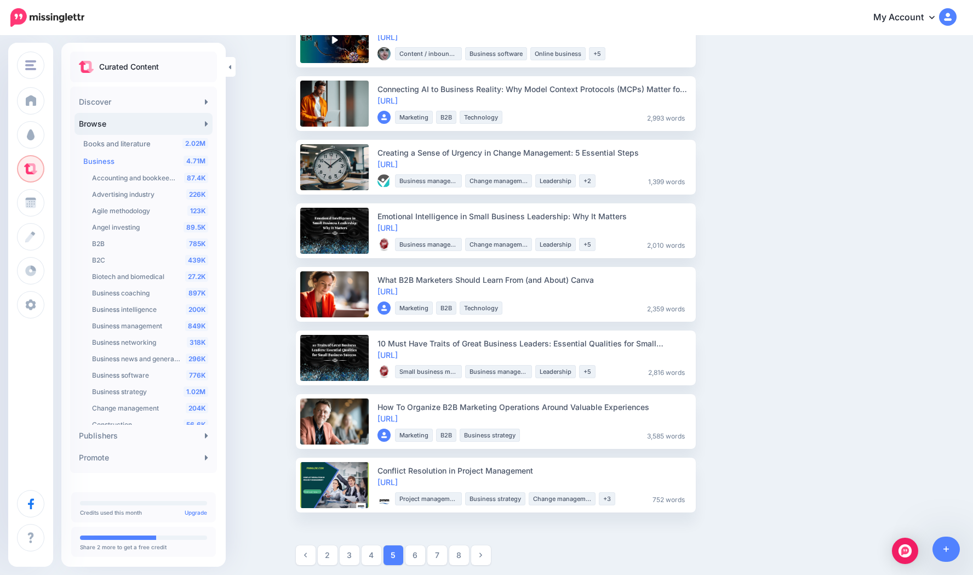
scroll to position [1087, 0]
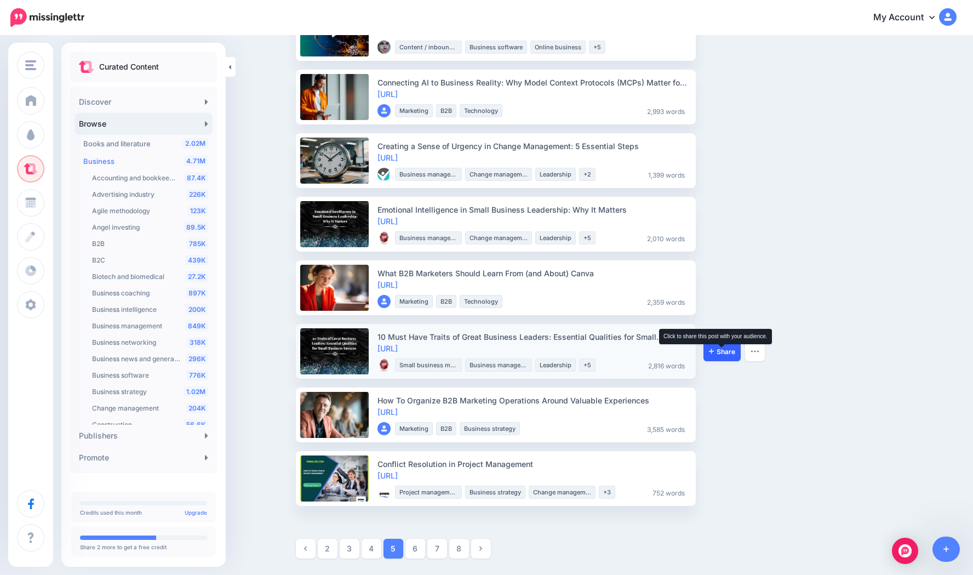
click at [713, 348] on span "Share" at bounding box center [722, 351] width 26 height 7
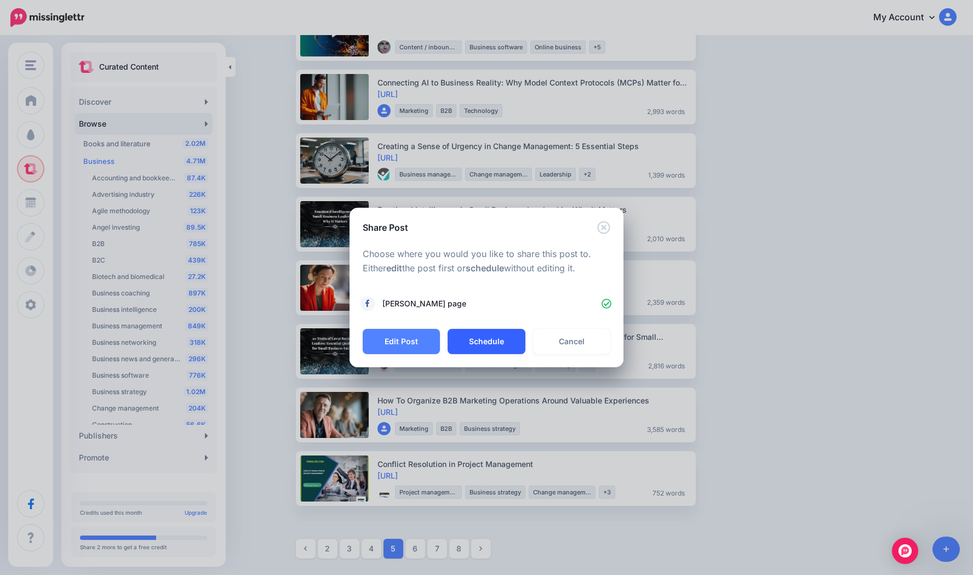
click at [487, 340] on button "Schedule" at bounding box center [485, 341] width 77 height 25
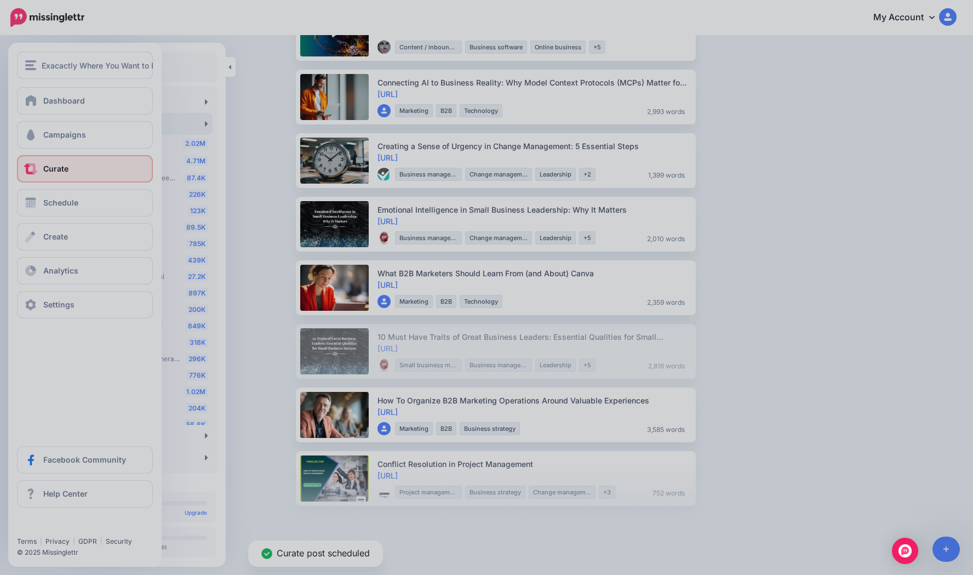
scroll to position [1023, 0]
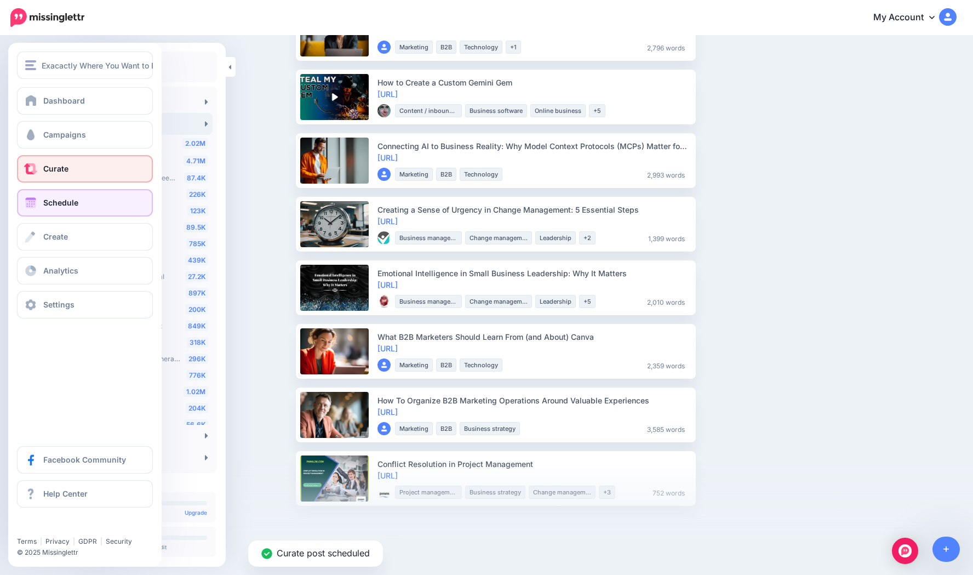
click at [39, 208] on link "Schedule" at bounding box center [85, 202] width 136 height 27
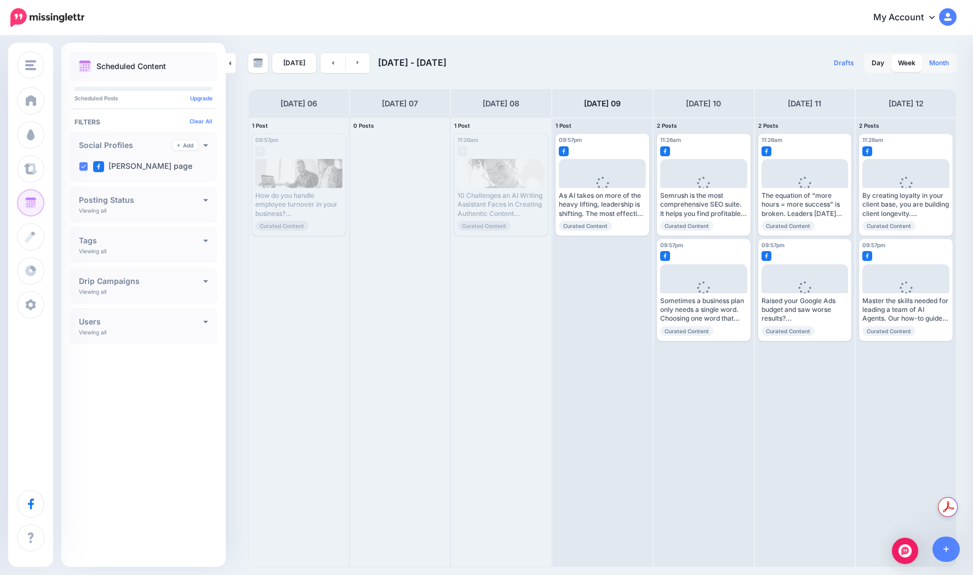
click at [946, 62] on link "Month" at bounding box center [938, 63] width 33 height 18
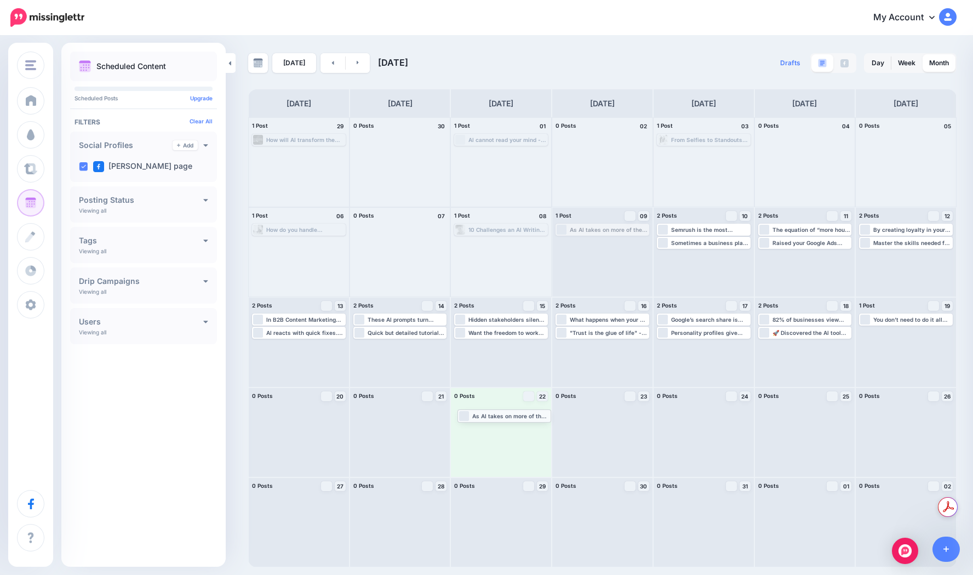
drag, startPoint x: 596, startPoint y: 231, endPoint x: 496, endPoint y: 421, distance: 214.9
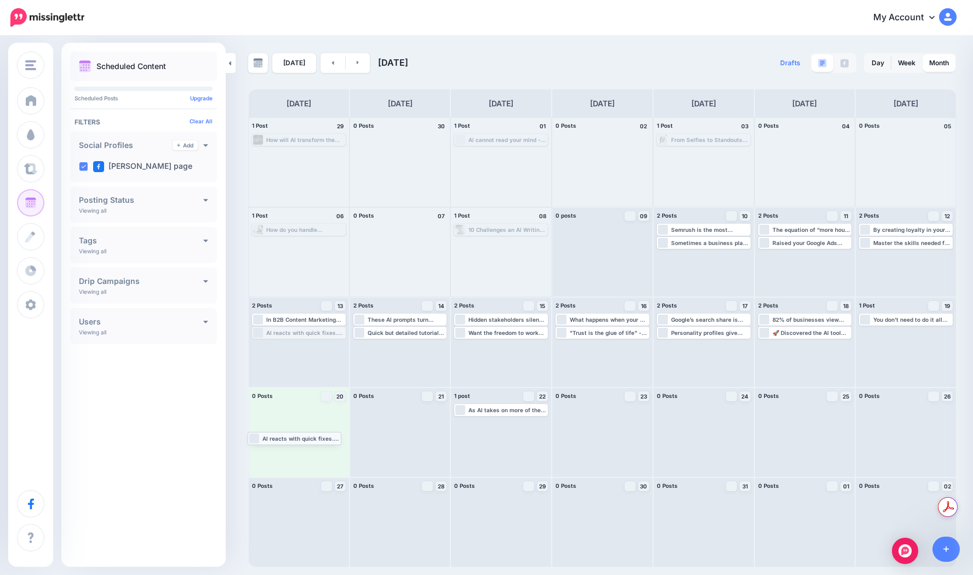
drag, startPoint x: 288, startPoint y: 331, endPoint x: 283, endPoint y: 437, distance: 105.3
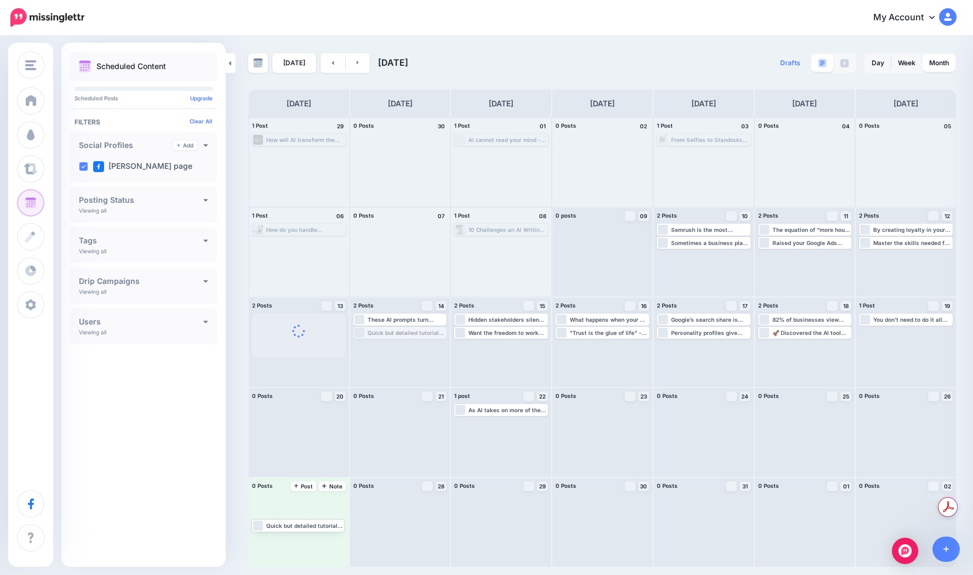
drag, startPoint x: 315, startPoint y: 468, endPoint x: 297, endPoint y: 517, distance: 51.8
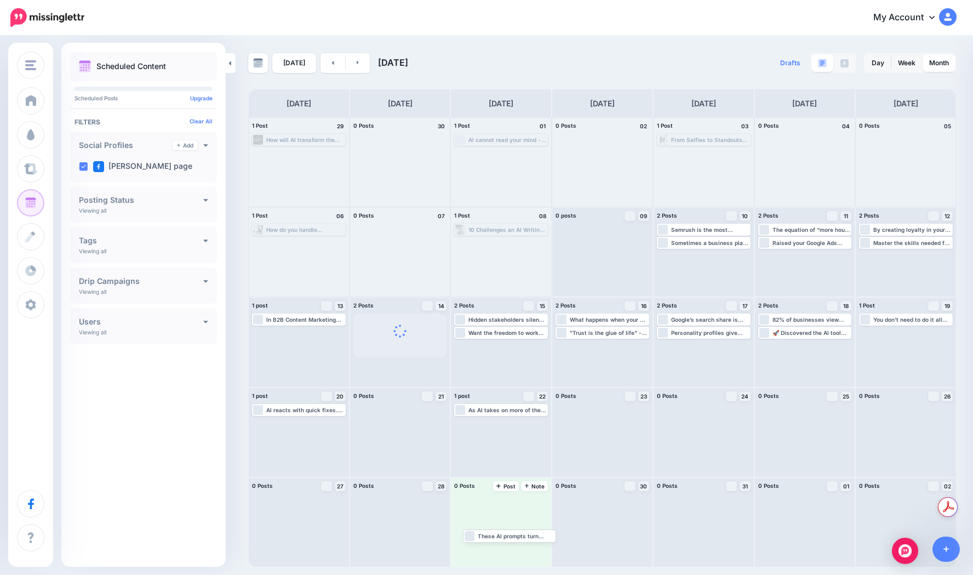
drag, startPoint x: 391, startPoint y: 317, endPoint x: 494, endPoint y: 531, distance: 237.9
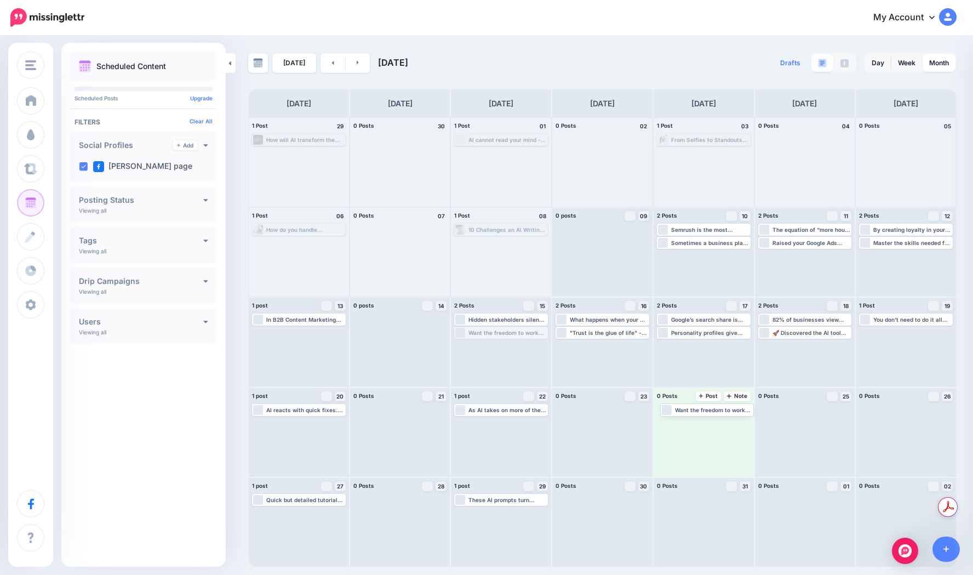
drag, startPoint x: 543, startPoint y: 366, endPoint x: 699, endPoint y: 407, distance: 161.9
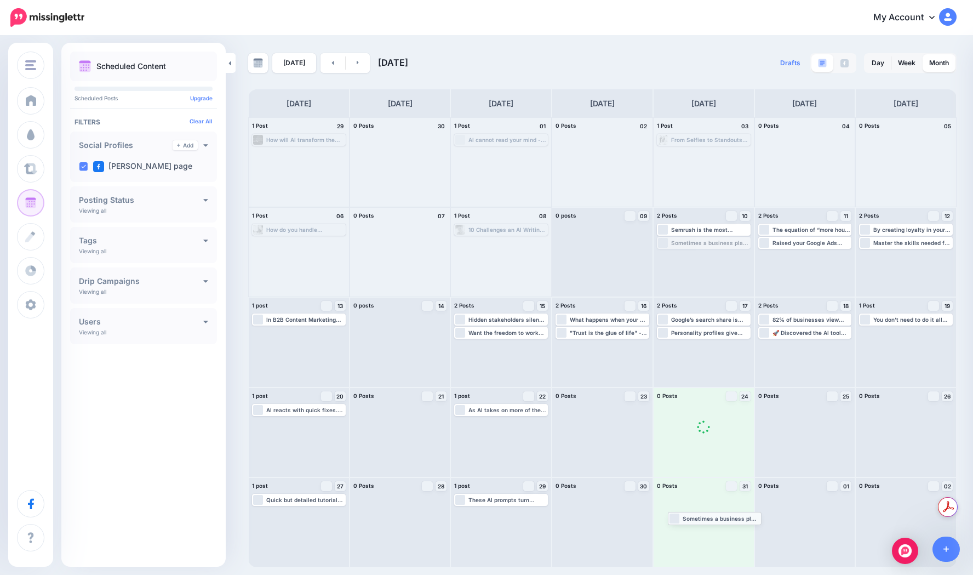
drag, startPoint x: 686, startPoint y: 245, endPoint x: 697, endPoint y: 520, distance: 275.2
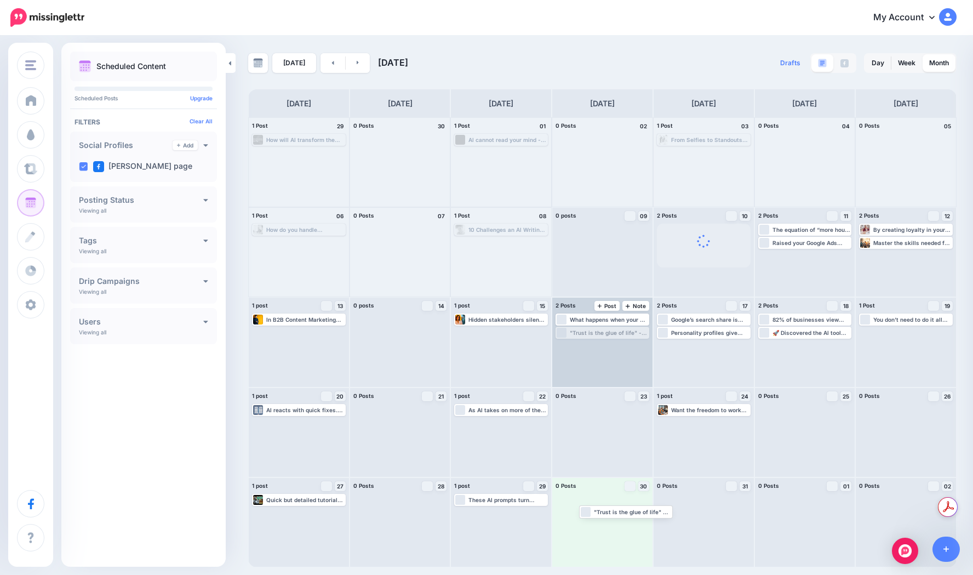
drag, startPoint x: 579, startPoint y: 330, endPoint x: 579, endPoint y: 382, distance: 52.0
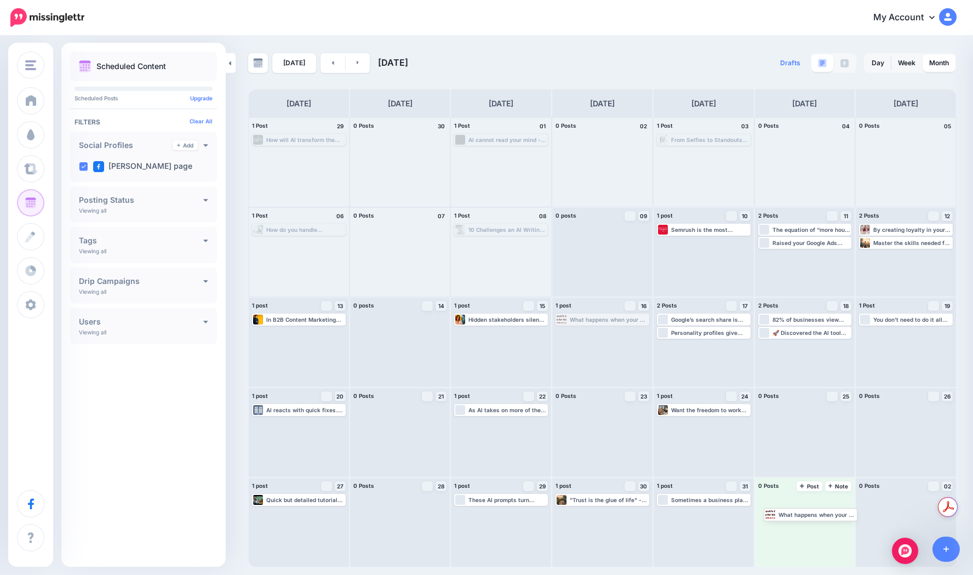
drag, startPoint x: 588, startPoint y: 317, endPoint x: 802, endPoint y: 515, distance: 292.2
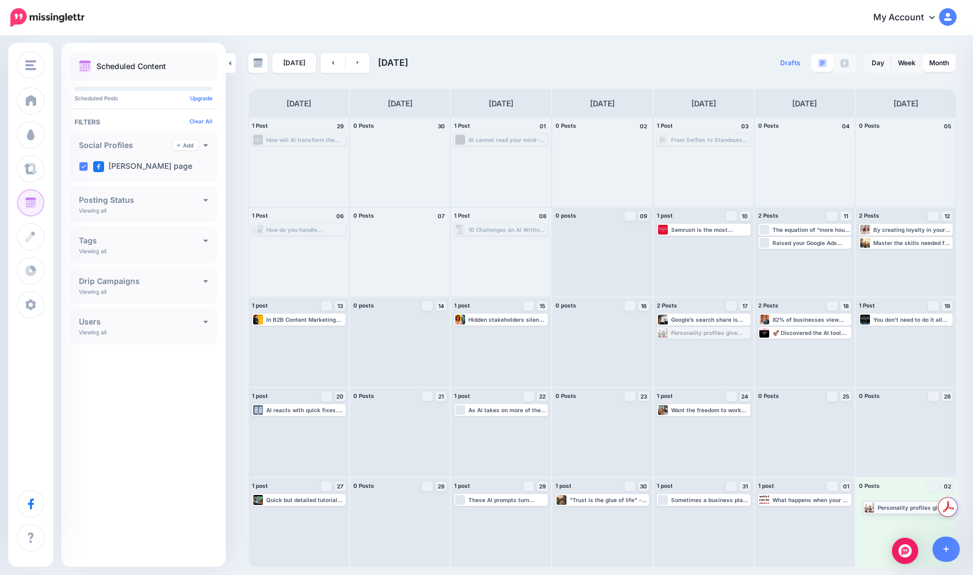
drag, startPoint x: 733, startPoint y: 366, endPoint x: 884, endPoint y: 502, distance: 203.2
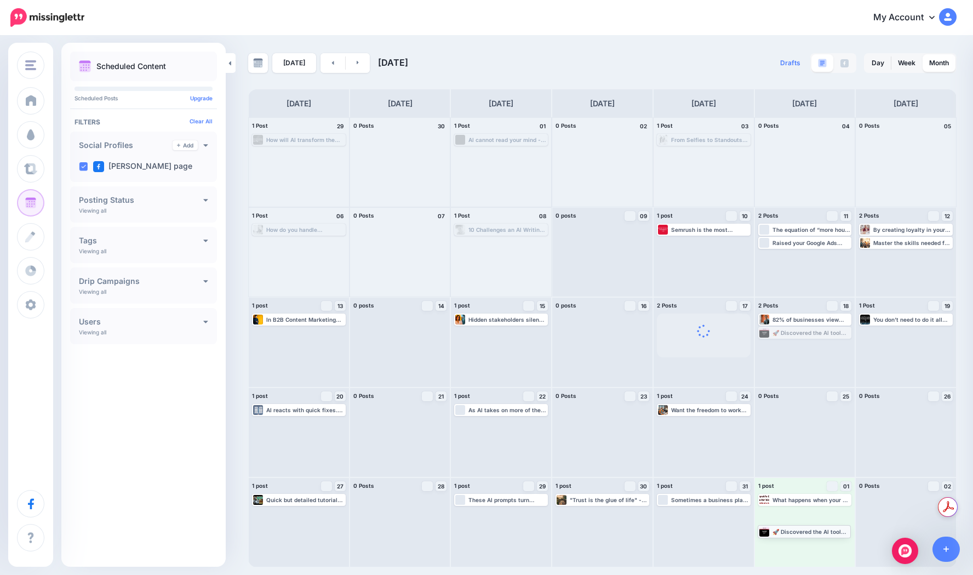
drag, startPoint x: 795, startPoint y: 441, endPoint x: 804, endPoint y: 531, distance: 90.9
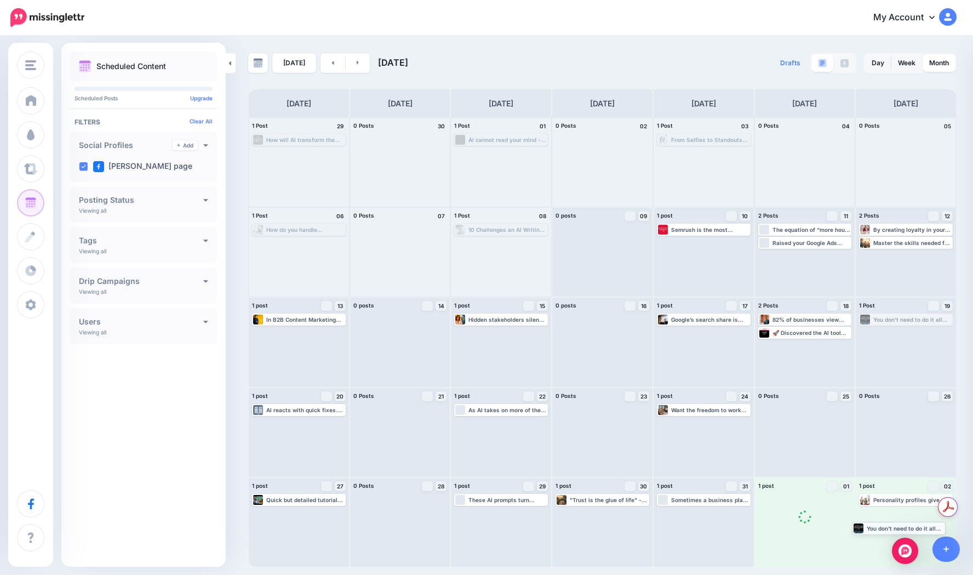
drag, startPoint x: 883, startPoint y: 315, endPoint x: 876, endPoint y: 524, distance: 208.3
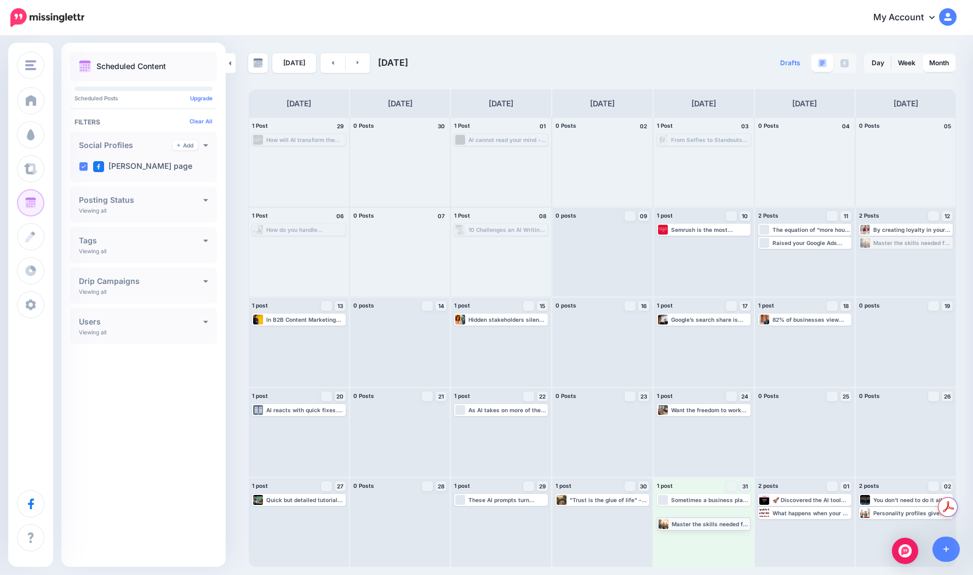
drag, startPoint x: 787, startPoint y: 324, endPoint x: 688, endPoint y: 528, distance: 226.8
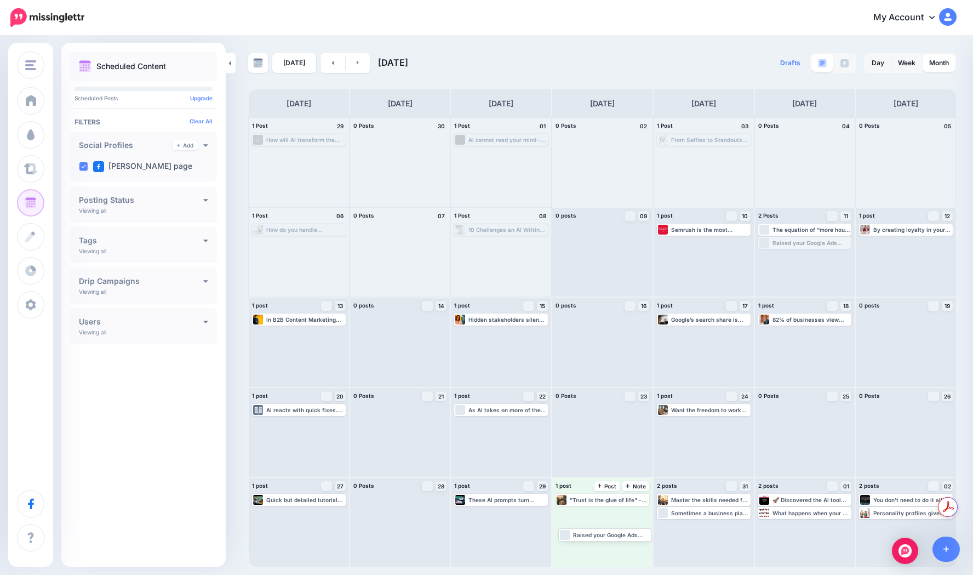
drag, startPoint x: 807, startPoint y: 242, endPoint x: 625, endPoint y: 503, distance: 319.1
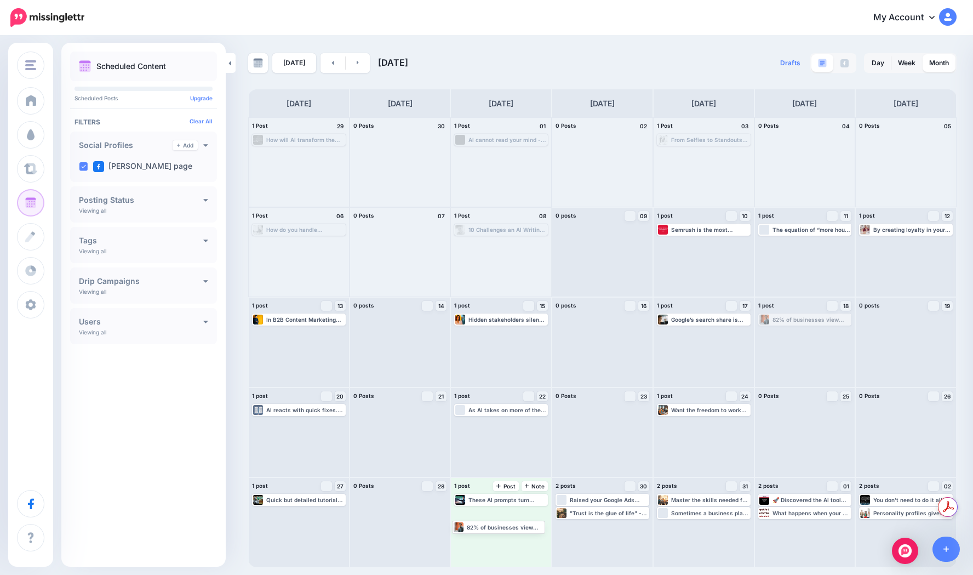
drag, startPoint x: 779, startPoint y: 318, endPoint x: 477, endPoint y: 524, distance: 365.8
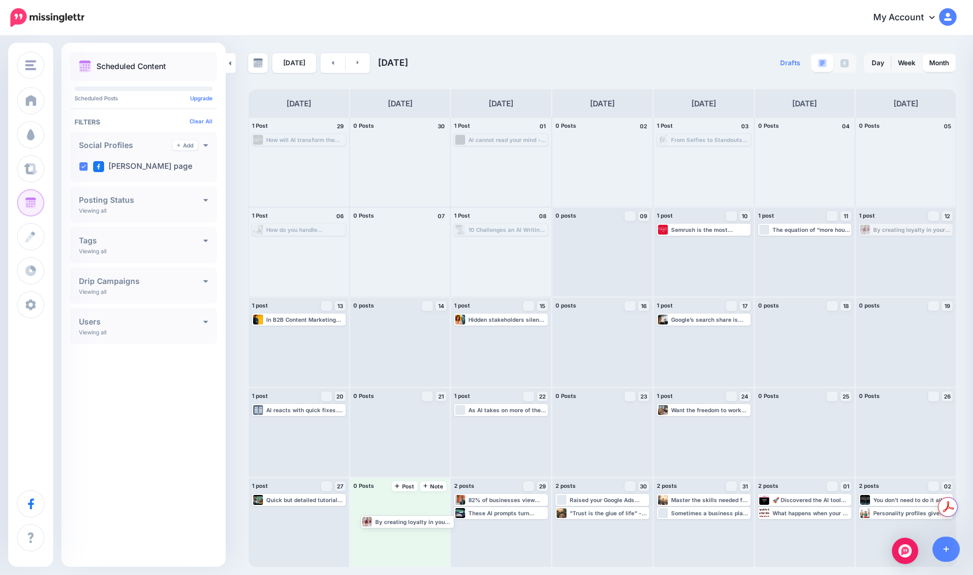
drag, startPoint x: 887, startPoint y: 228, endPoint x: 388, endPoint y: 520, distance: 577.8
drag, startPoint x: 798, startPoint y: 230, endPoint x: 399, endPoint y: 537, distance: 503.4
click at [357, 62] on icon at bounding box center [358, 63] width 2 height 4
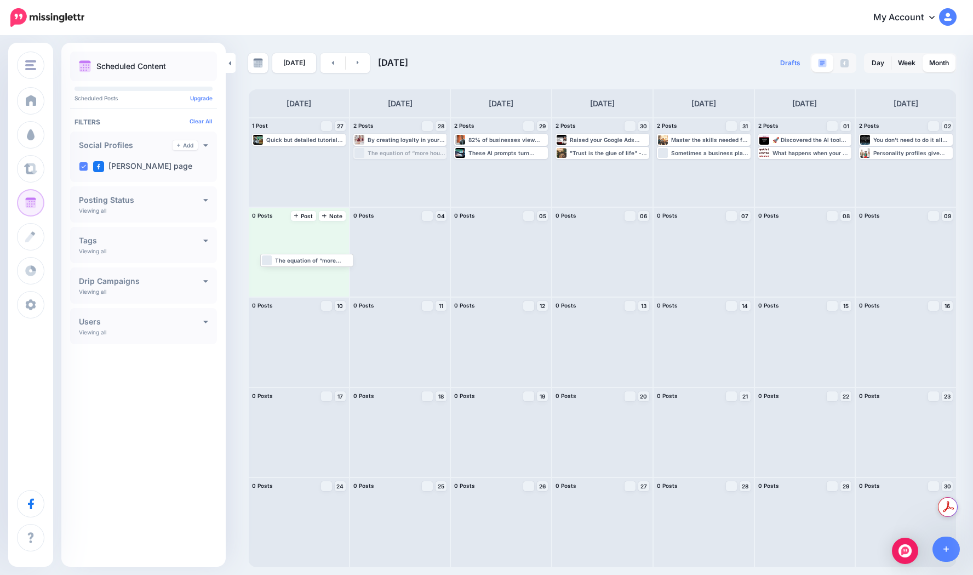
drag, startPoint x: 358, startPoint y: 188, endPoint x: 283, endPoint y: 255, distance: 100.8
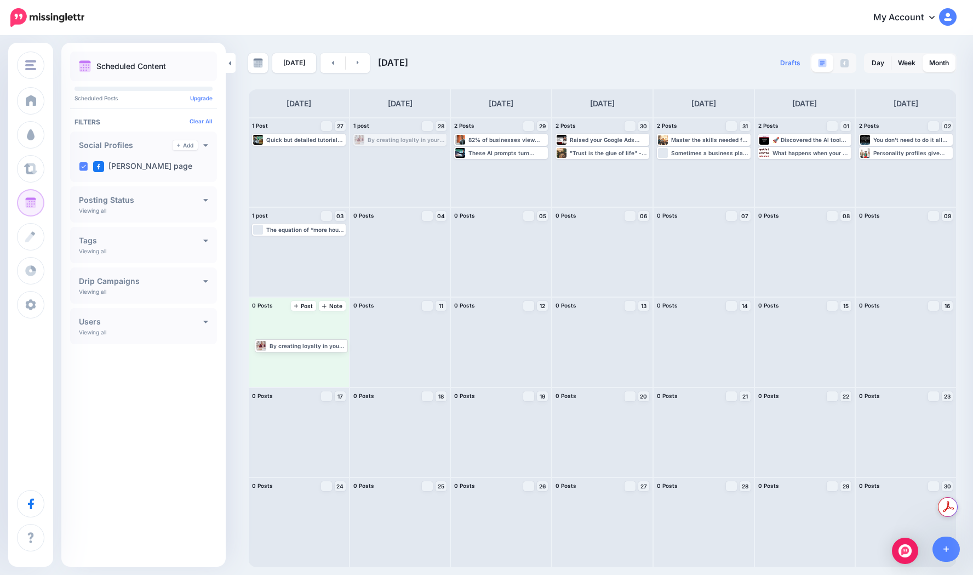
drag, startPoint x: 394, startPoint y: 136, endPoint x: 301, endPoint y: 341, distance: 225.0
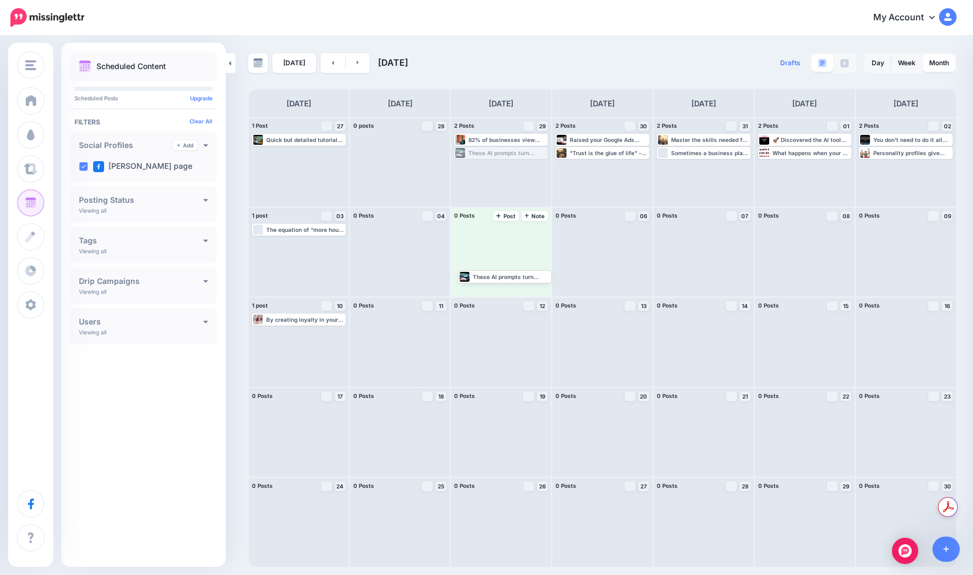
drag, startPoint x: 496, startPoint y: 167, endPoint x: 494, endPoint y: 262, distance: 95.3
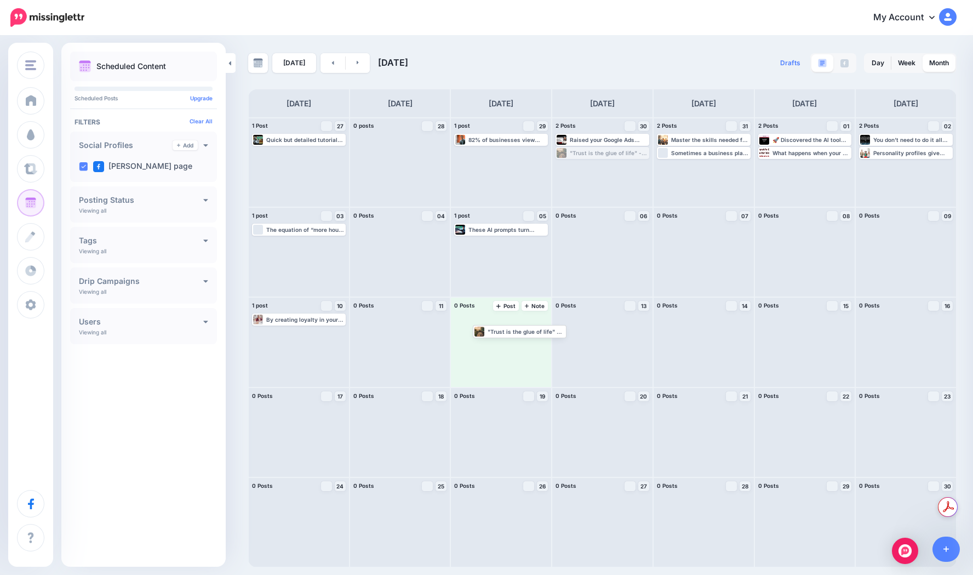
drag, startPoint x: 589, startPoint y: 151, endPoint x: 507, endPoint y: 329, distance: 196.1
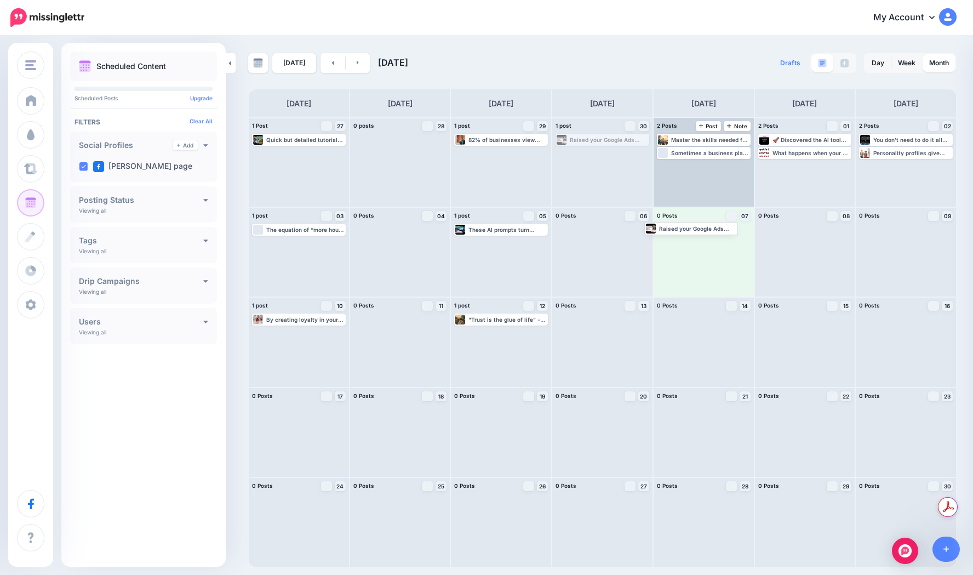
drag, startPoint x: 643, startPoint y: 192, endPoint x: 719, endPoint y: 193, distance: 75.6
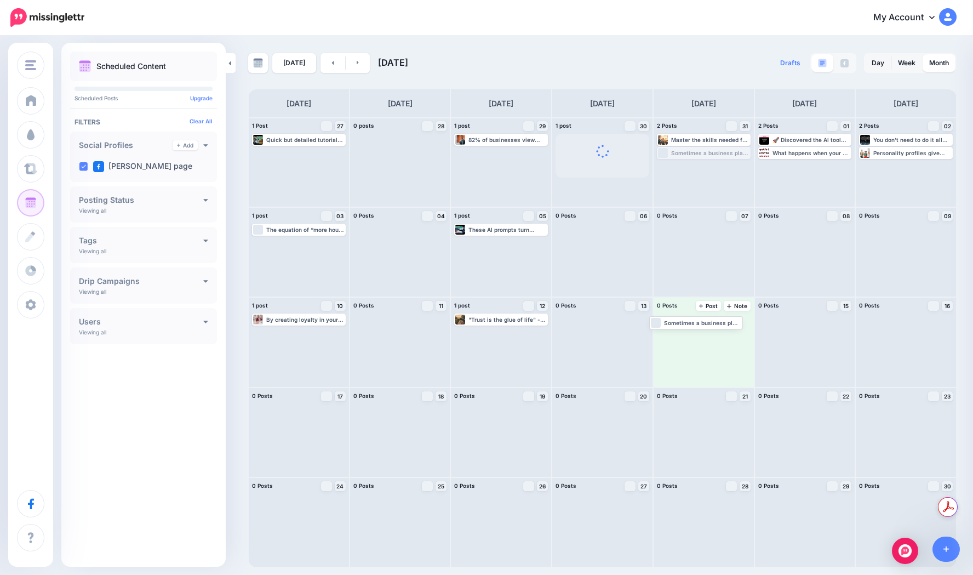
drag, startPoint x: 705, startPoint y: 150, endPoint x: 700, endPoint y: 320, distance: 170.4
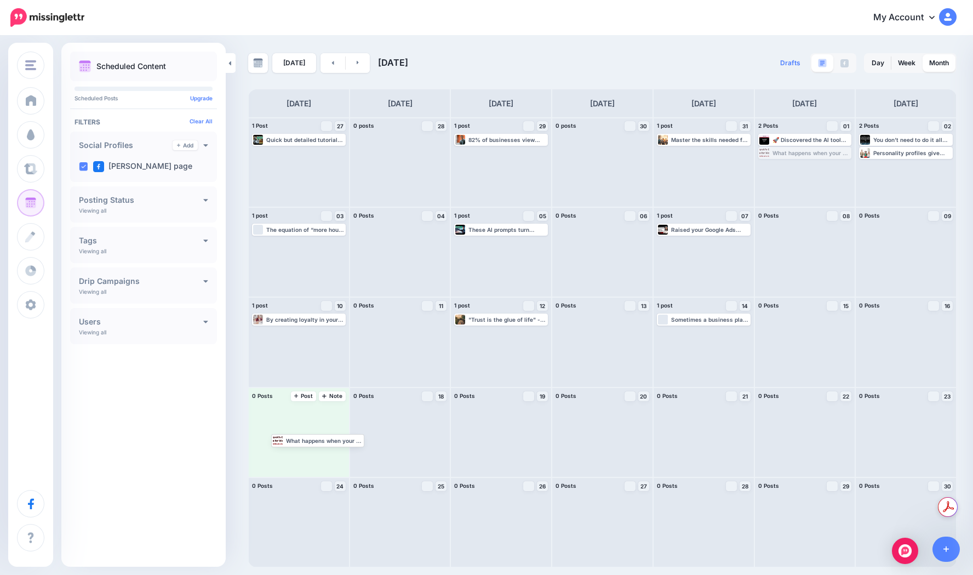
drag, startPoint x: 655, startPoint y: 226, endPoint x: 304, endPoint y: 438, distance: 410.1
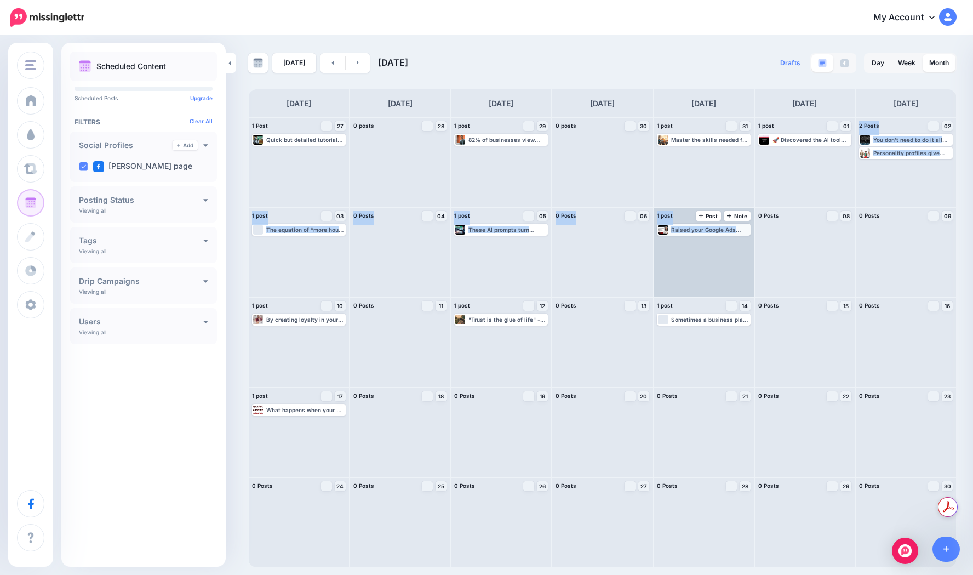
drag, startPoint x: 810, startPoint y: 137, endPoint x: 694, endPoint y: 233, distance: 150.6
click at [693, 234] on div "1 Post 27 Note Post Quick but detailed tutorial for Google NotebookLM (this is …" at bounding box center [602, 342] width 708 height 450
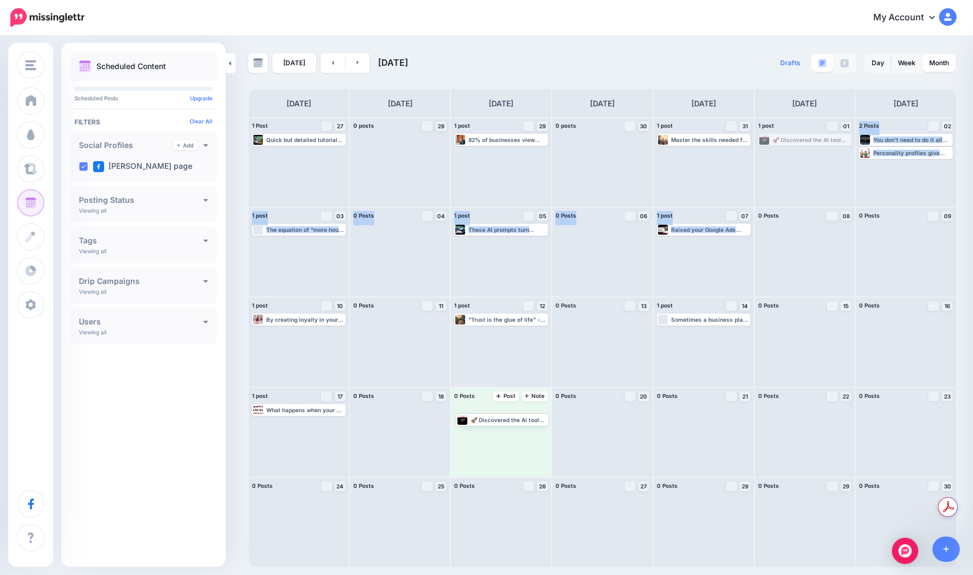
drag, startPoint x: 669, startPoint y: 264, endPoint x: 479, endPoint y: 420, distance: 246.4
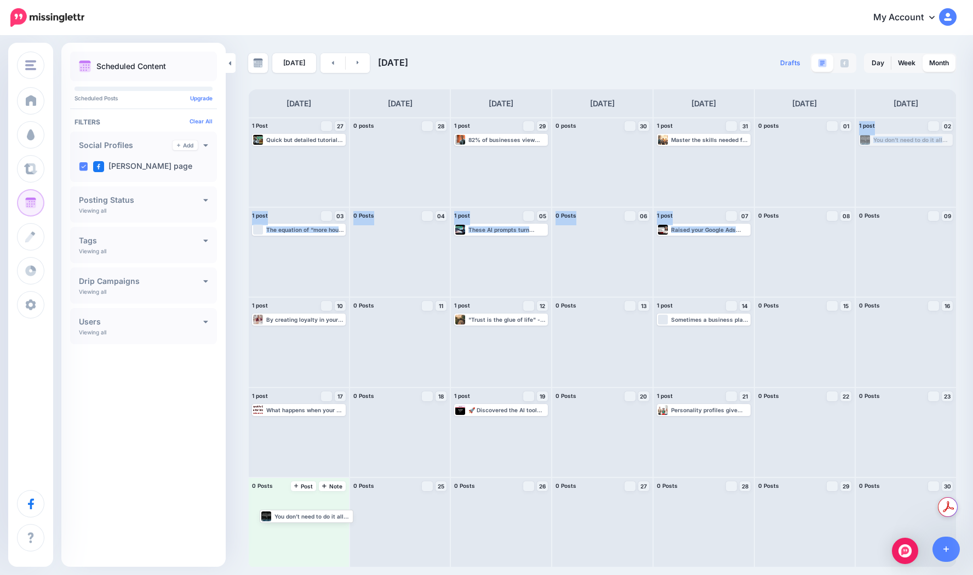
drag, startPoint x: 872, startPoint y: 136, endPoint x: 271, endPoint y: 513, distance: 709.4
